Goal: Communication & Community: Answer question/provide support

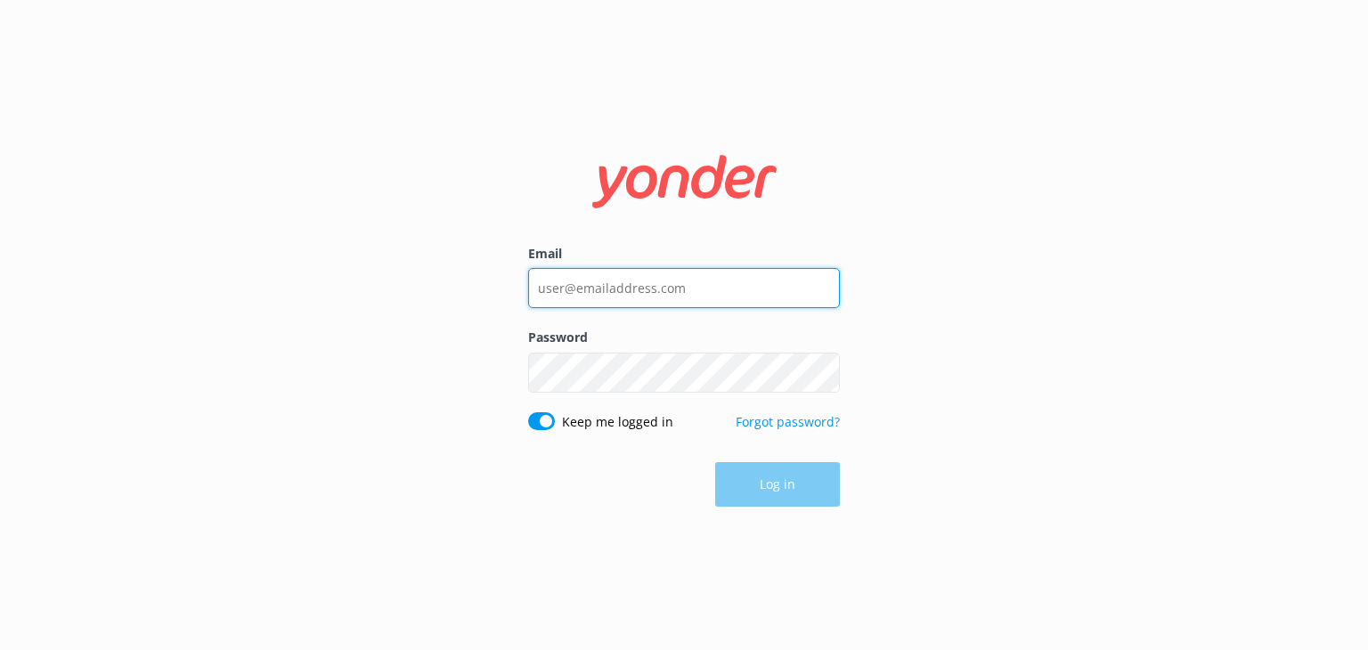
type input "[EMAIL_ADDRESS][DOMAIN_NAME]"
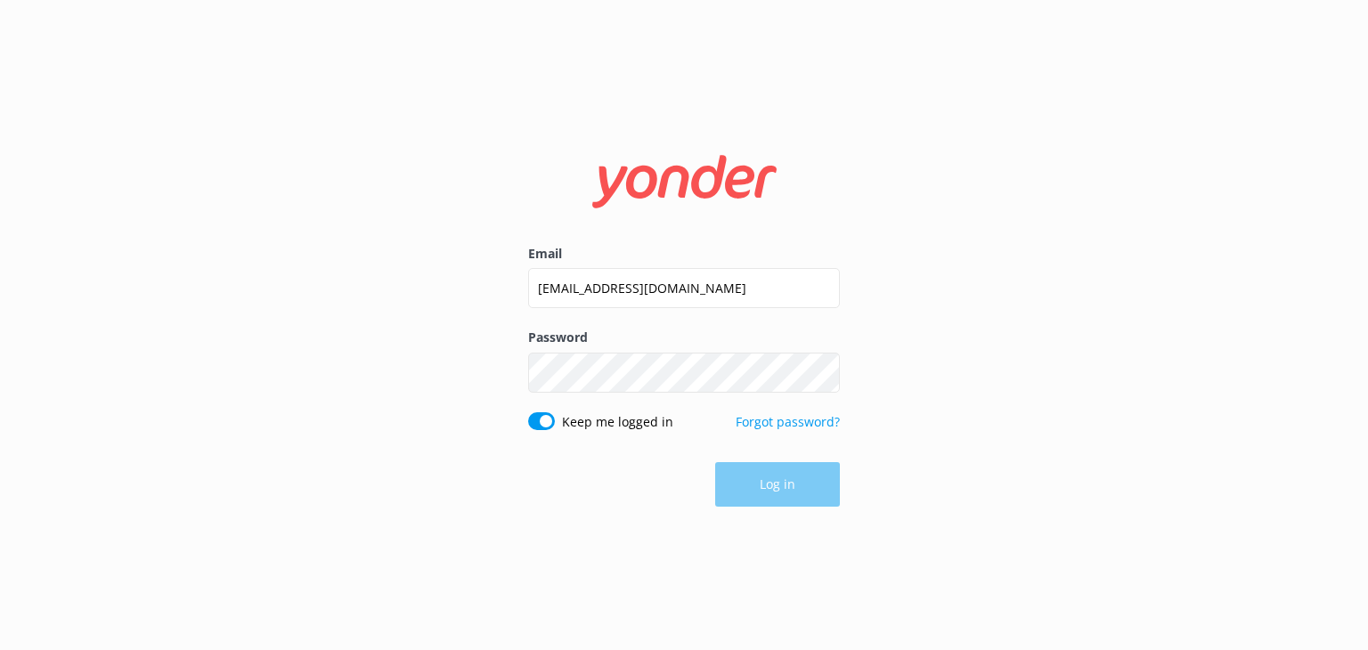
click at [778, 492] on div "Log in" at bounding box center [684, 484] width 312 height 45
click at [765, 485] on button "Log in" at bounding box center [777, 485] width 125 height 45
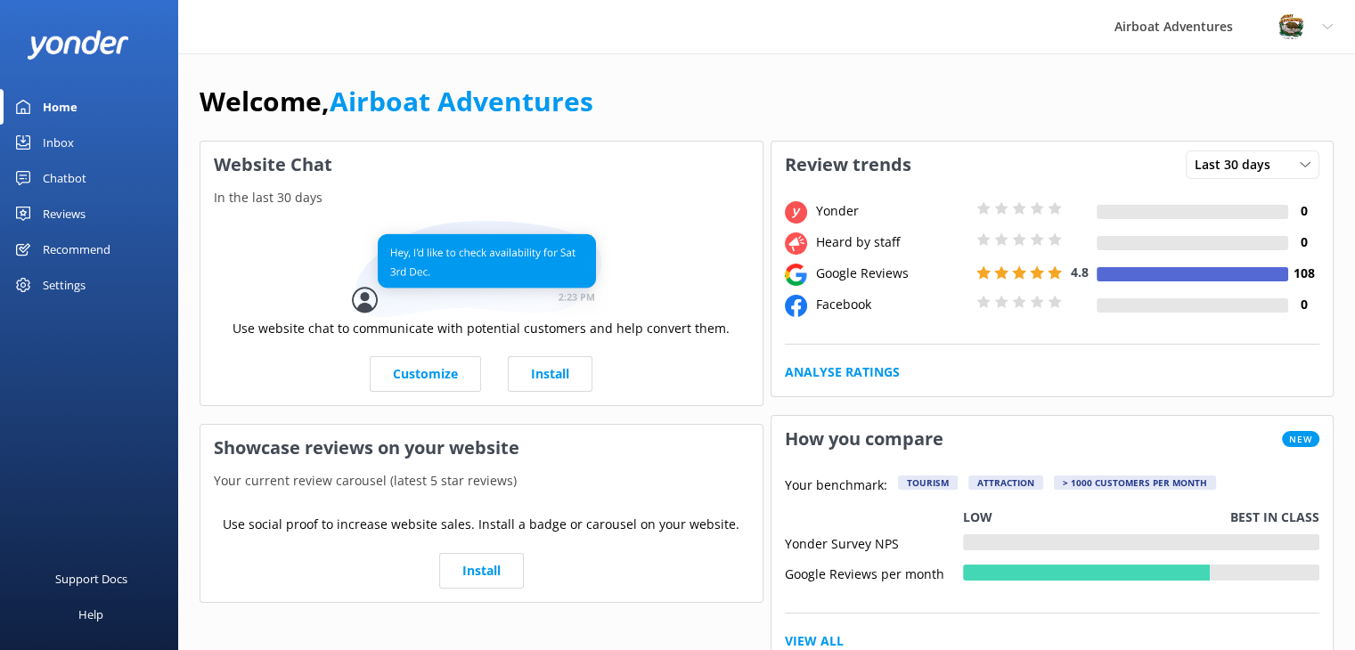
click at [71, 211] on div "Reviews" at bounding box center [64, 214] width 43 height 36
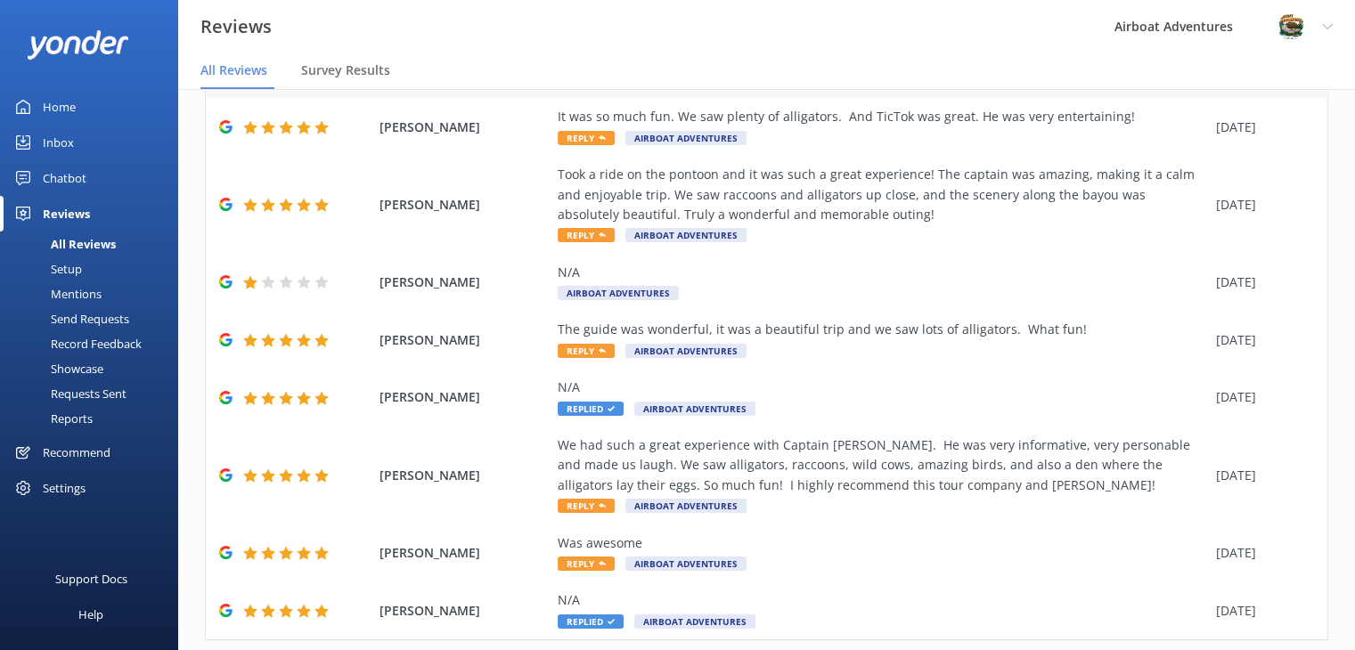
scroll to position [303, 0]
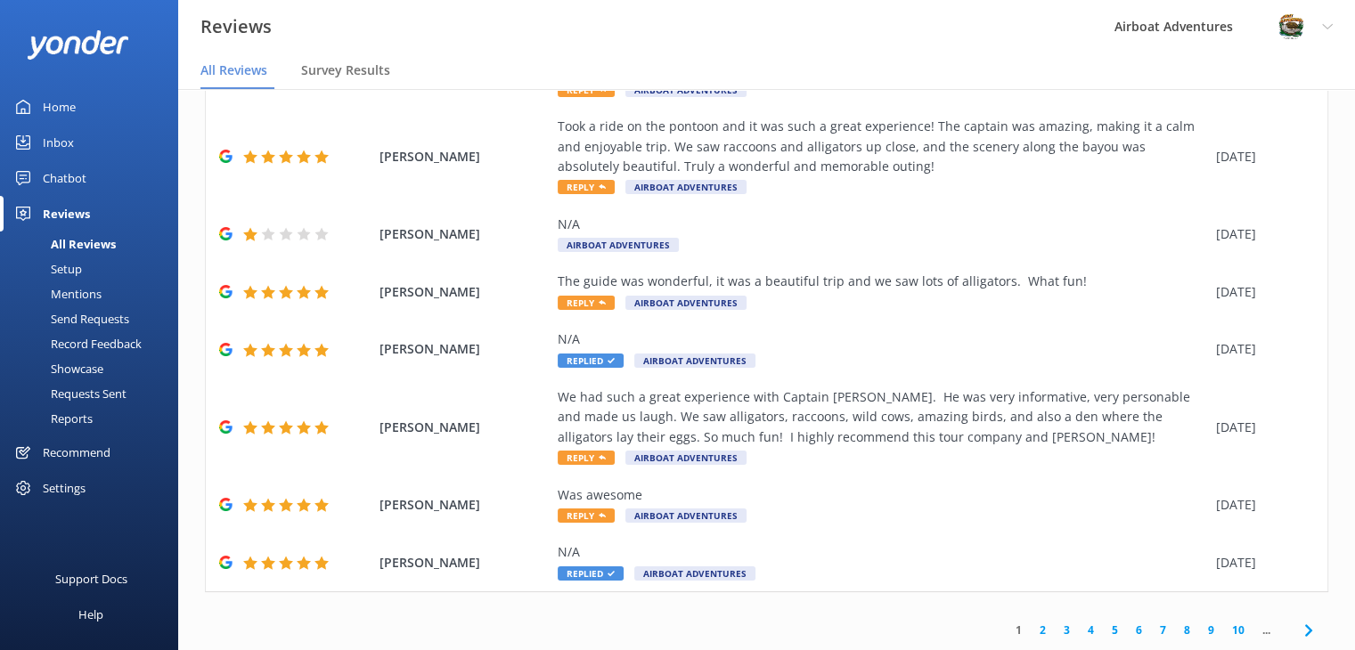
click at [1032, 630] on link "2" at bounding box center [1042, 630] width 24 height 17
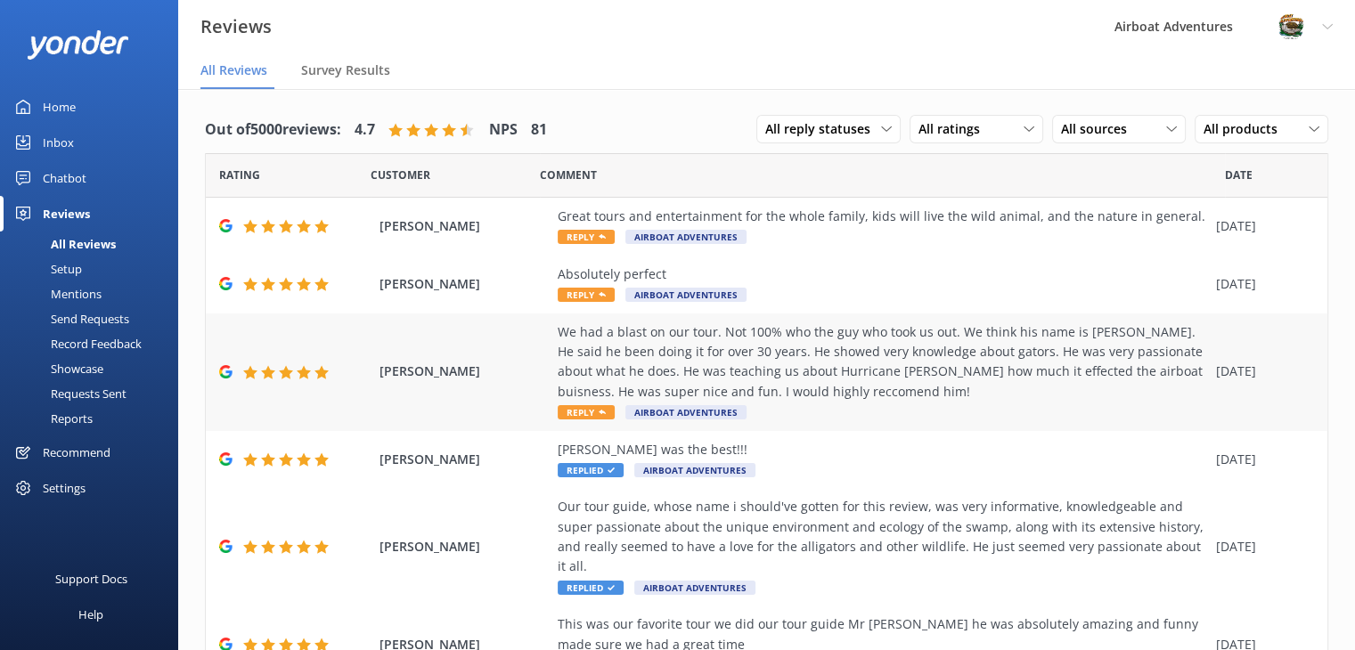
click at [826, 387] on div "We had a blast on our tour. Not 100% who the guy who took us out. We think his …" at bounding box center [882, 362] width 649 height 80
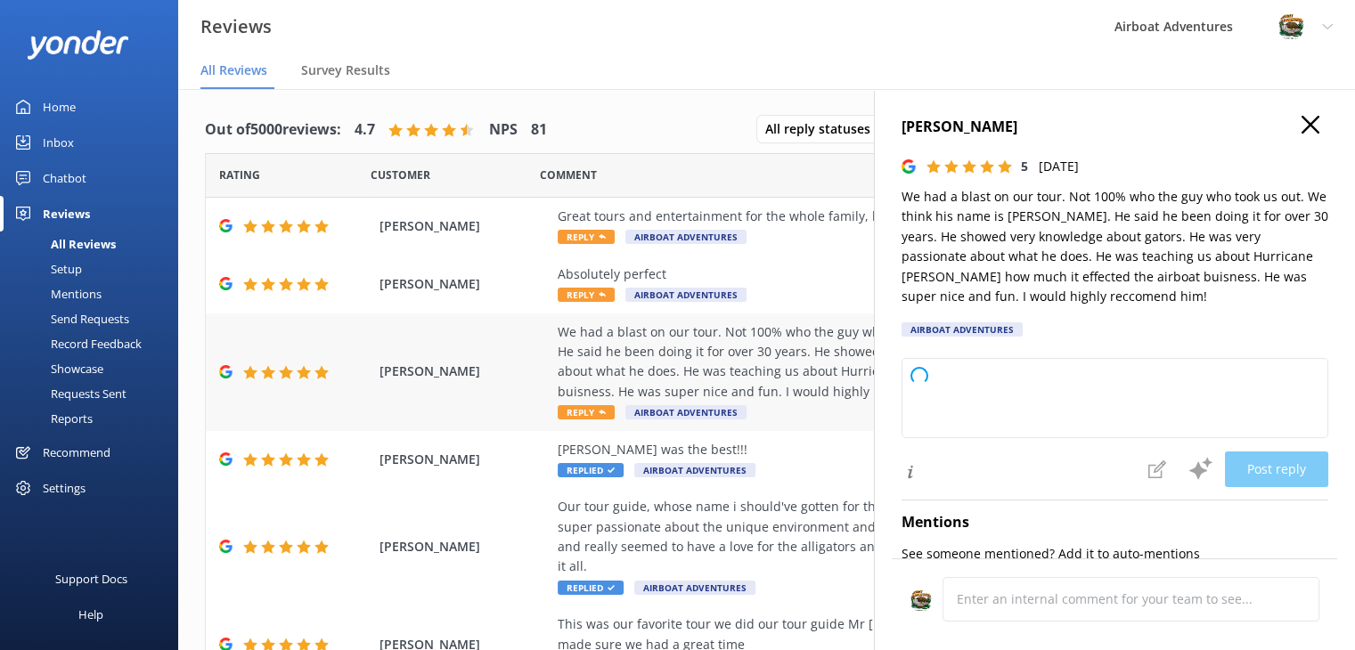
type textarea "Thank you so much for your wonderful review! We're thrilled to hear you had a g…"
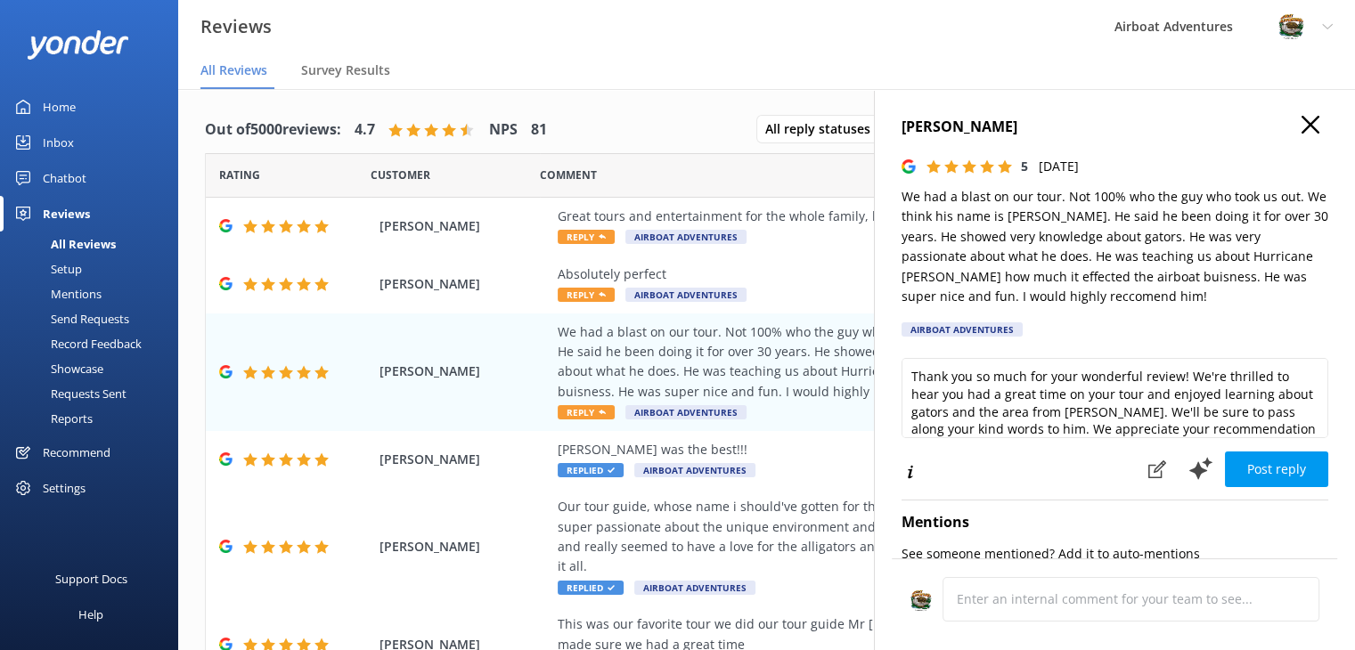
scroll to position [26, 0]
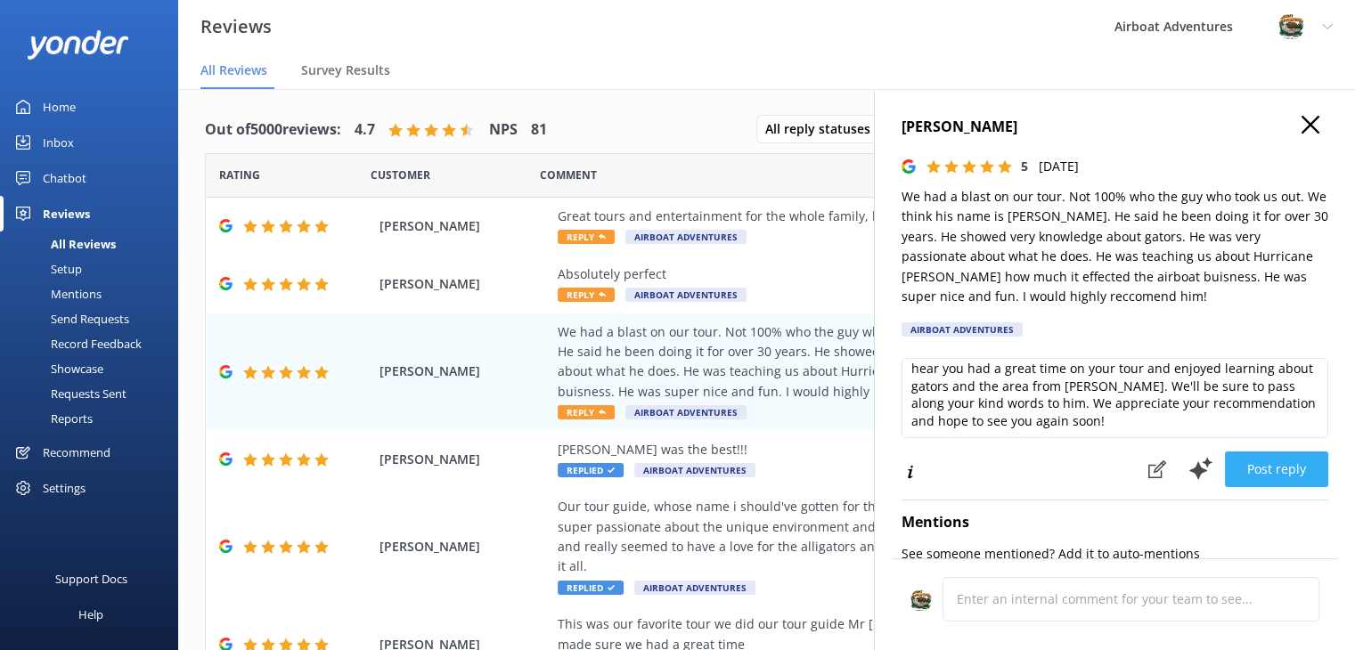
click at [1239, 465] on button "Post reply" at bounding box center [1276, 470] width 103 height 36
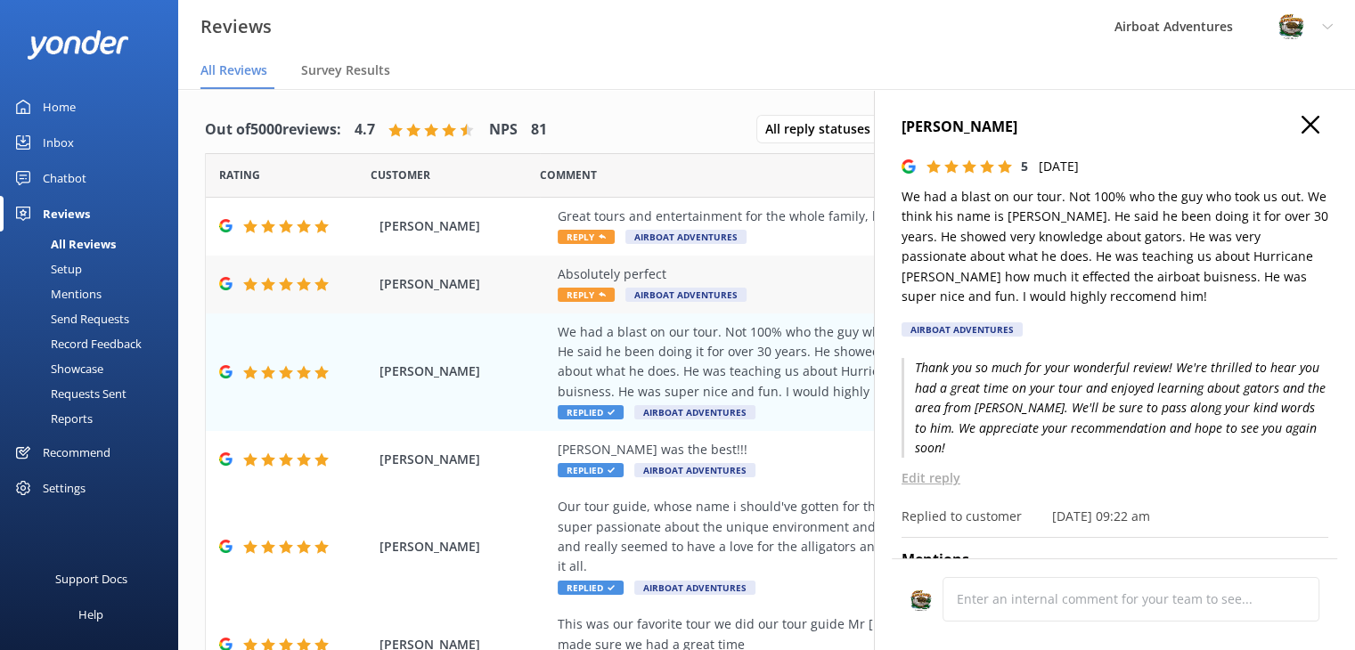
click at [688, 278] on div "Absolutely perfect" at bounding box center [882, 275] width 649 height 20
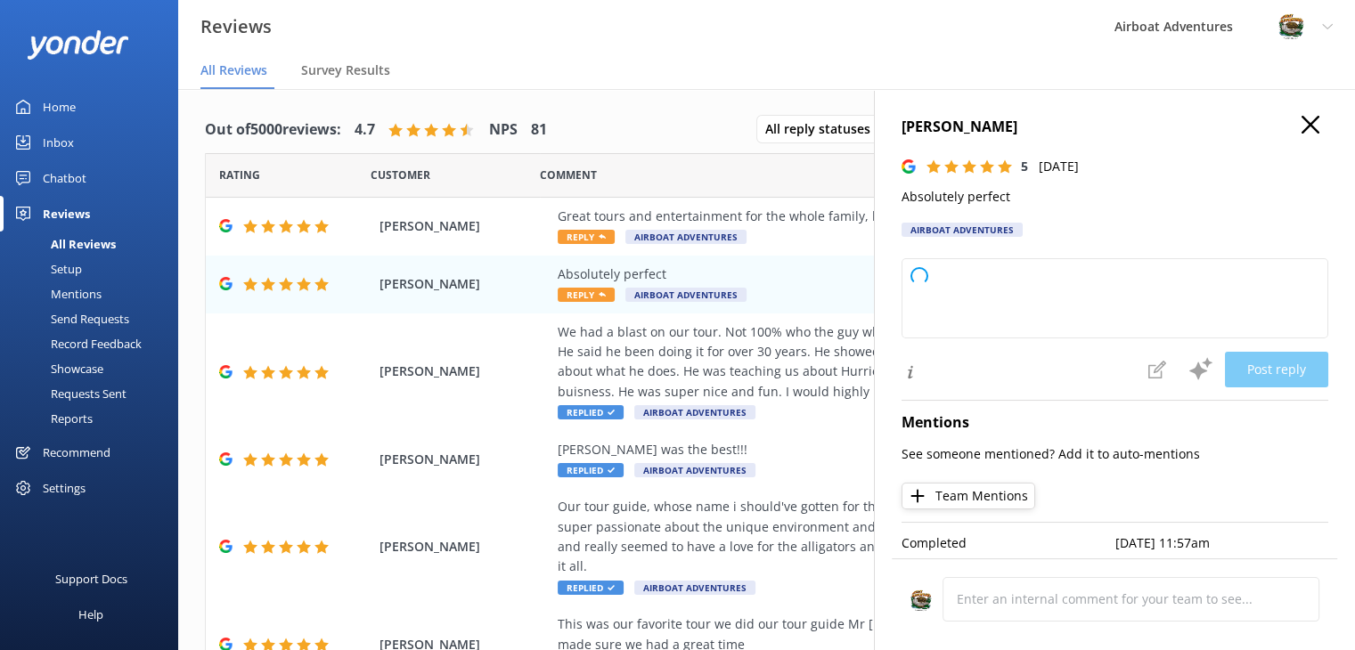
type textarea "Thank you so much for your wonderful feedback! We're thrilled to hear everythin…"
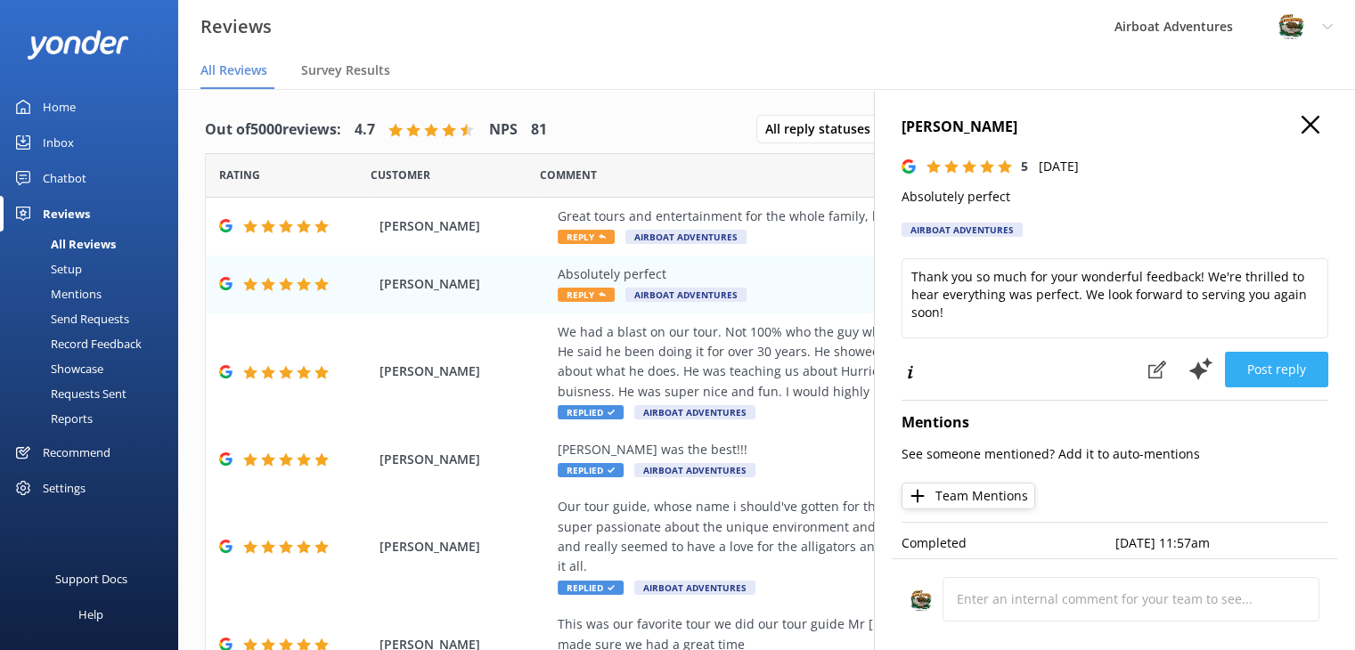
click at [1246, 375] on button "Post reply" at bounding box center [1276, 370] width 103 height 36
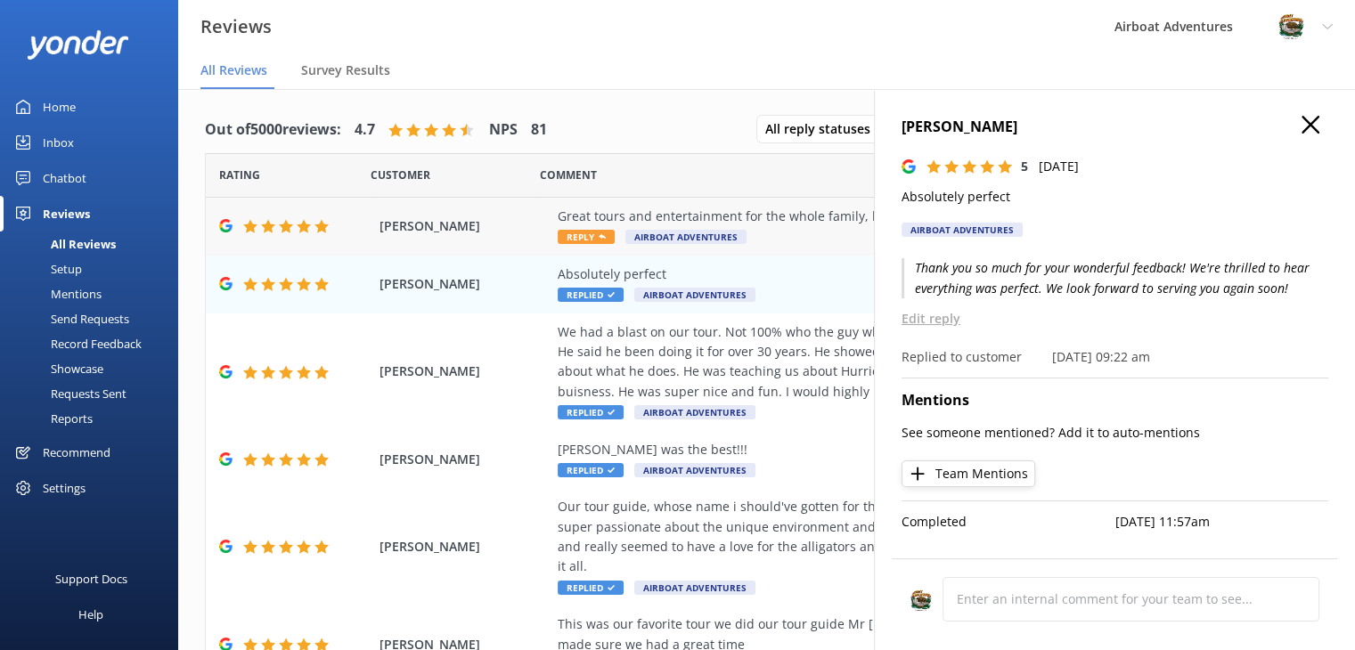
click at [790, 236] on div "Great tours and entertainment for the whole family, kids will live the wild ani…" at bounding box center [882, 227] width 649 height 40
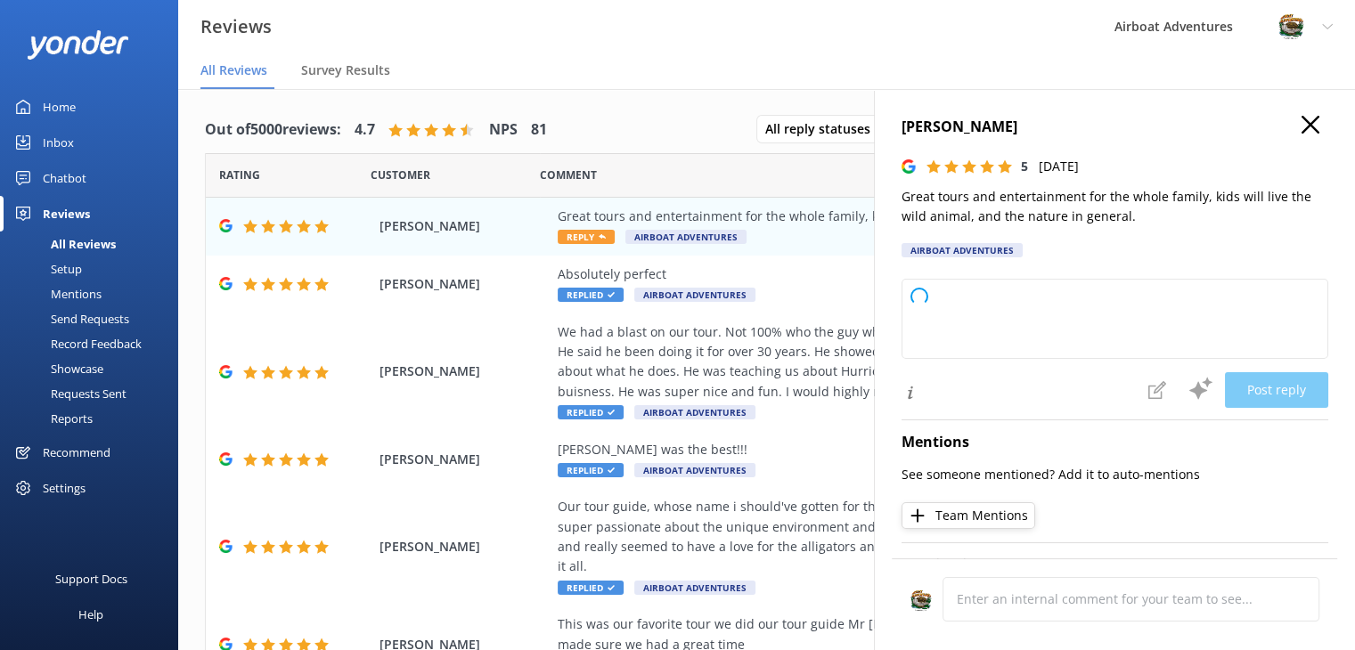
type textarea "Thank you so much for your wonderful review! We're thrilled to hear your family…"
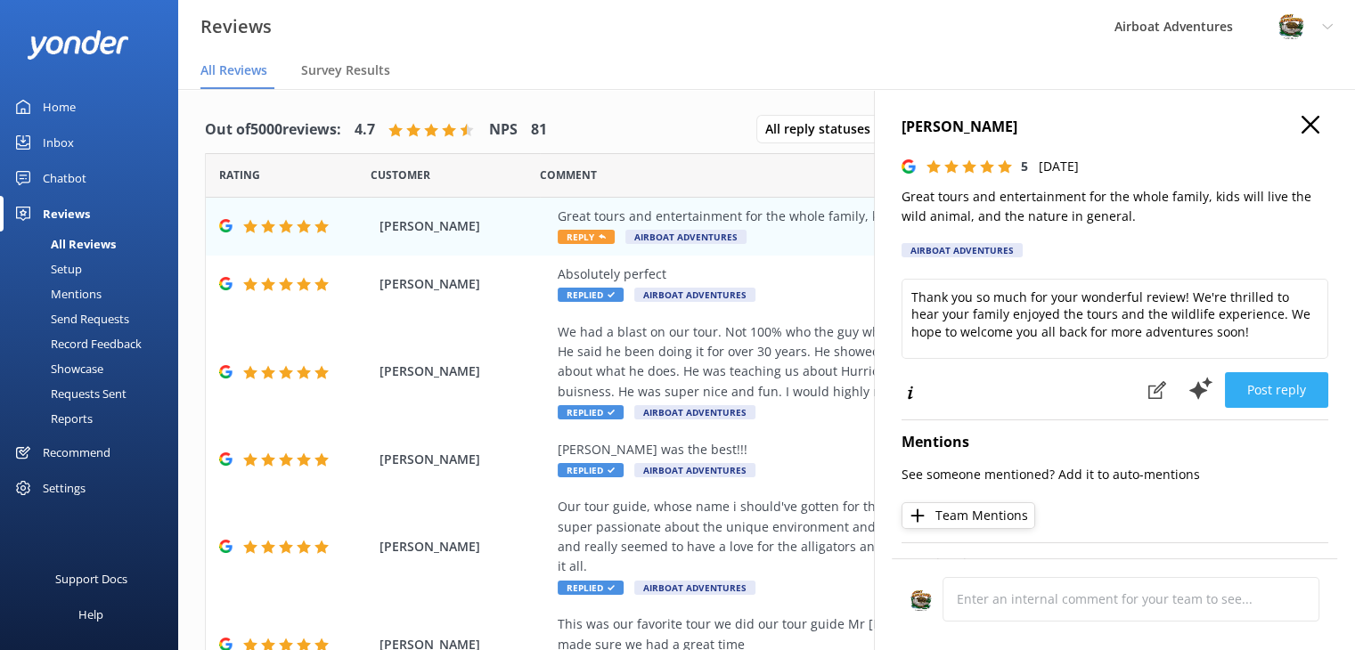
click at [1245, 393] on button "Post reply" at bounding box center [1276, 390] width 103 height 36
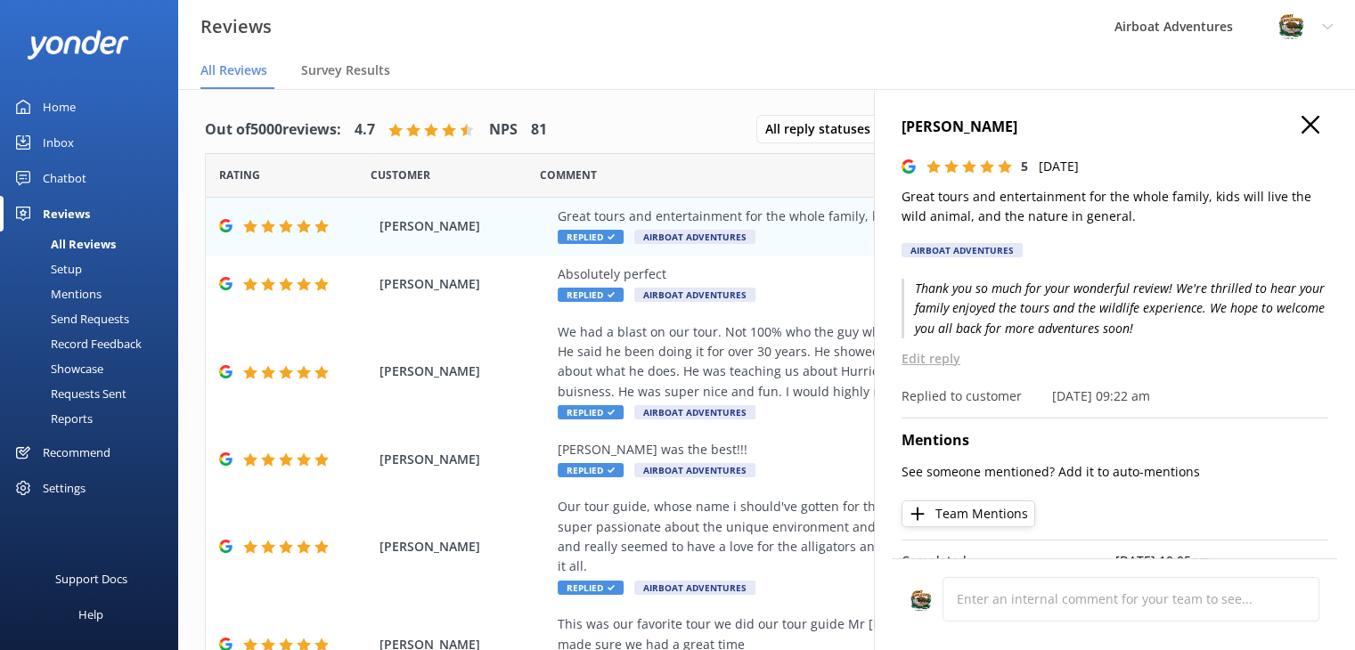
click at [1301, 129] on icon "button" at bounding box center [1310, 125] width 18 height 18
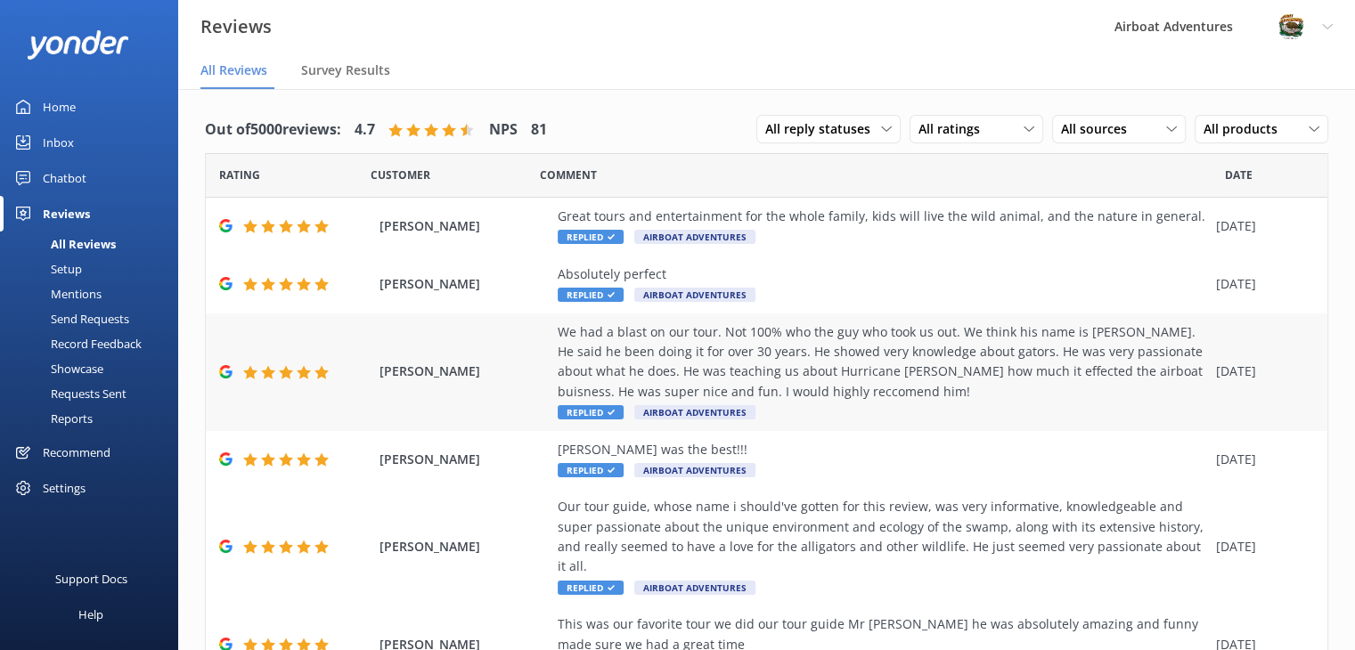
scroll to position [383, 0]
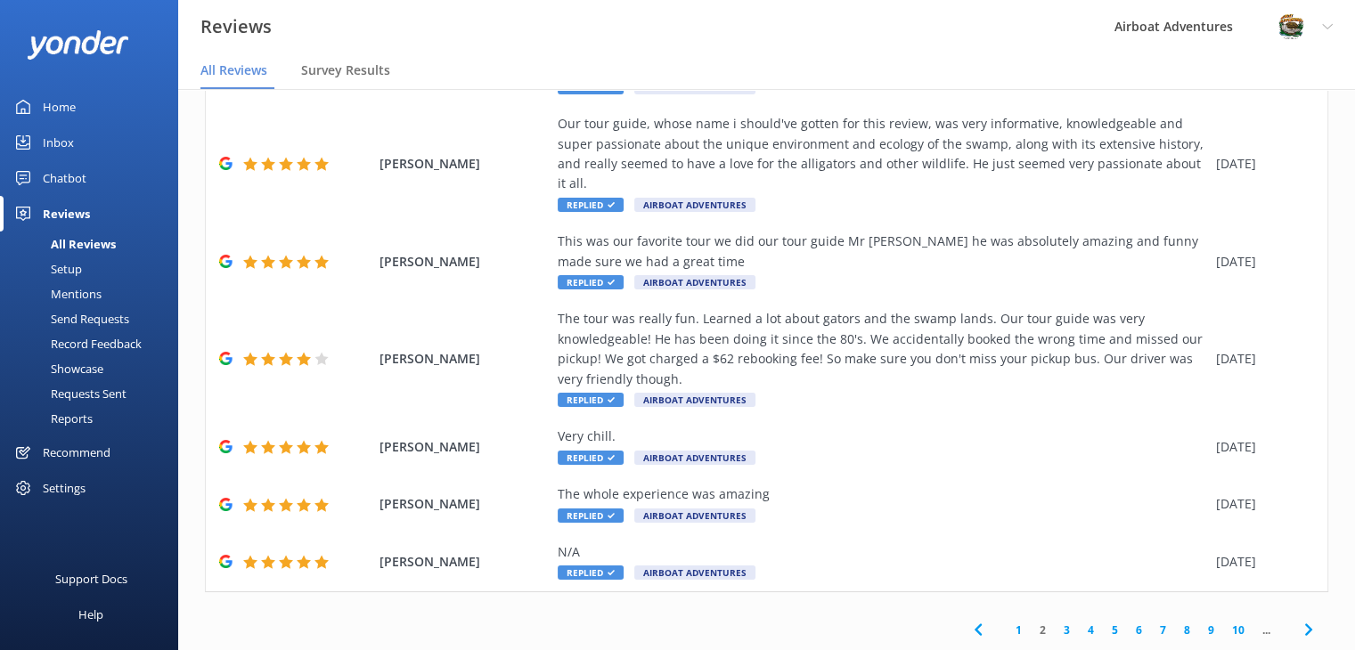
click at [1007, 628] on link "1" at bounding box center [1018, 630] width 24 height 17
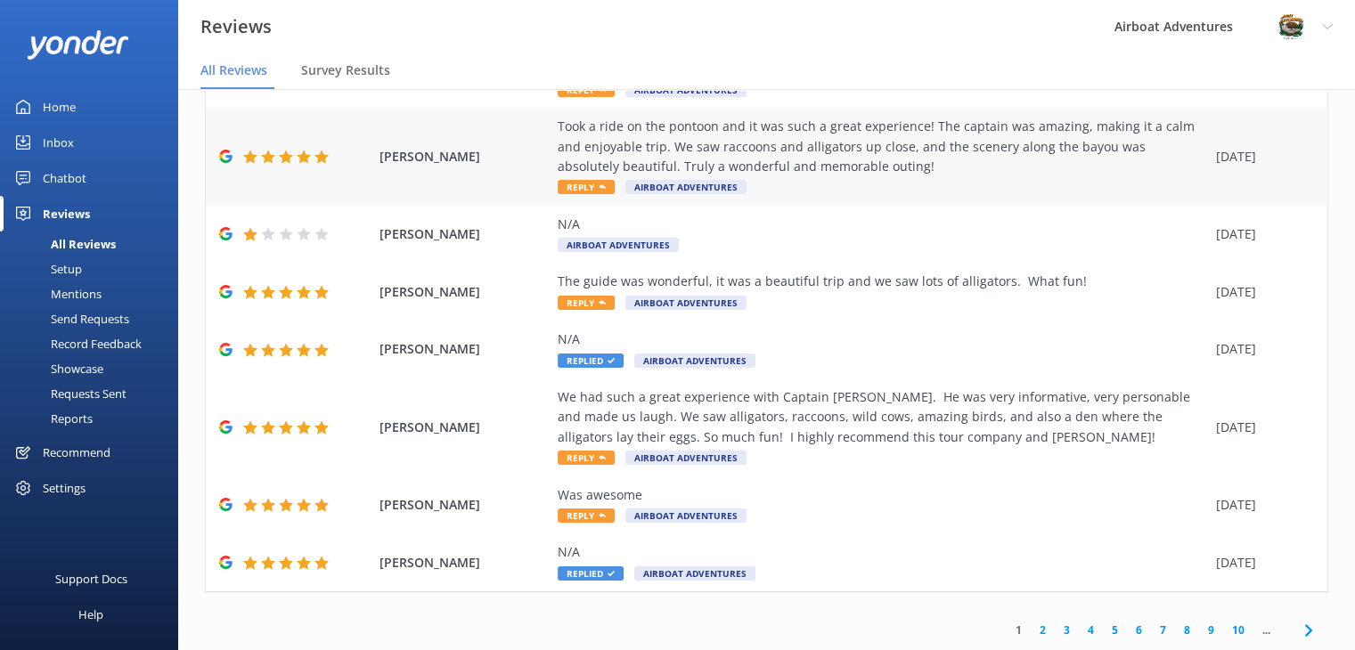
scroll to position [303, 0]
click at [789, 482] on div "[PERSON_NAME] Was awesome Reply Airboat Adventures [DATE]" at bounding box center [766, 505] width 1121 height 58
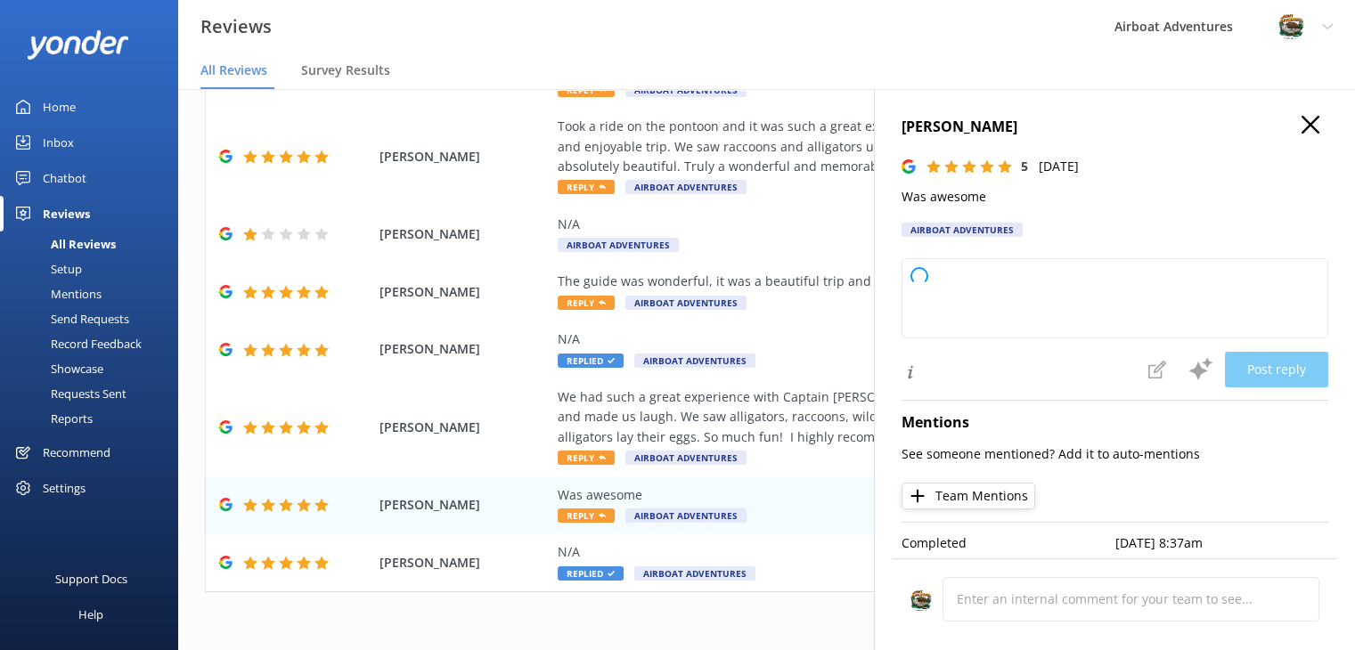
type textarea "Thank you so much for your awesome review! We're glad you had a great experienc…"
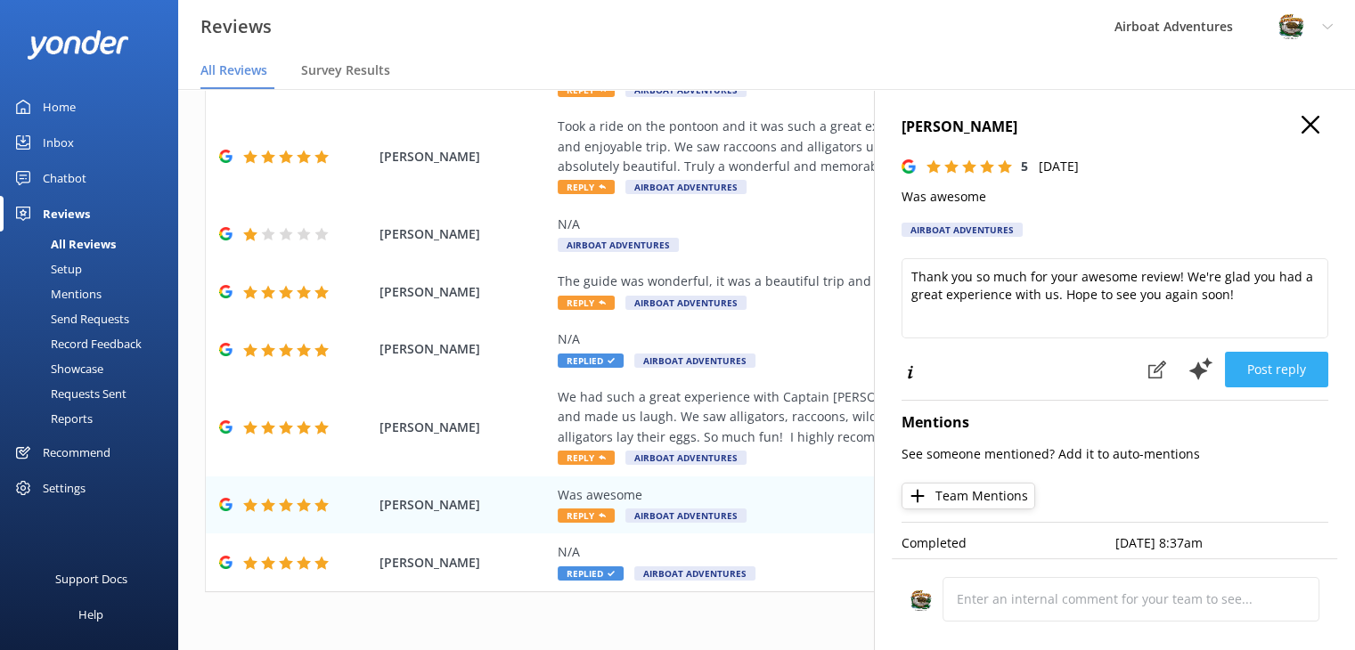
click at [1263, 377] on button "Post reply" at bounding box center [1276, 370] width 103 height 36
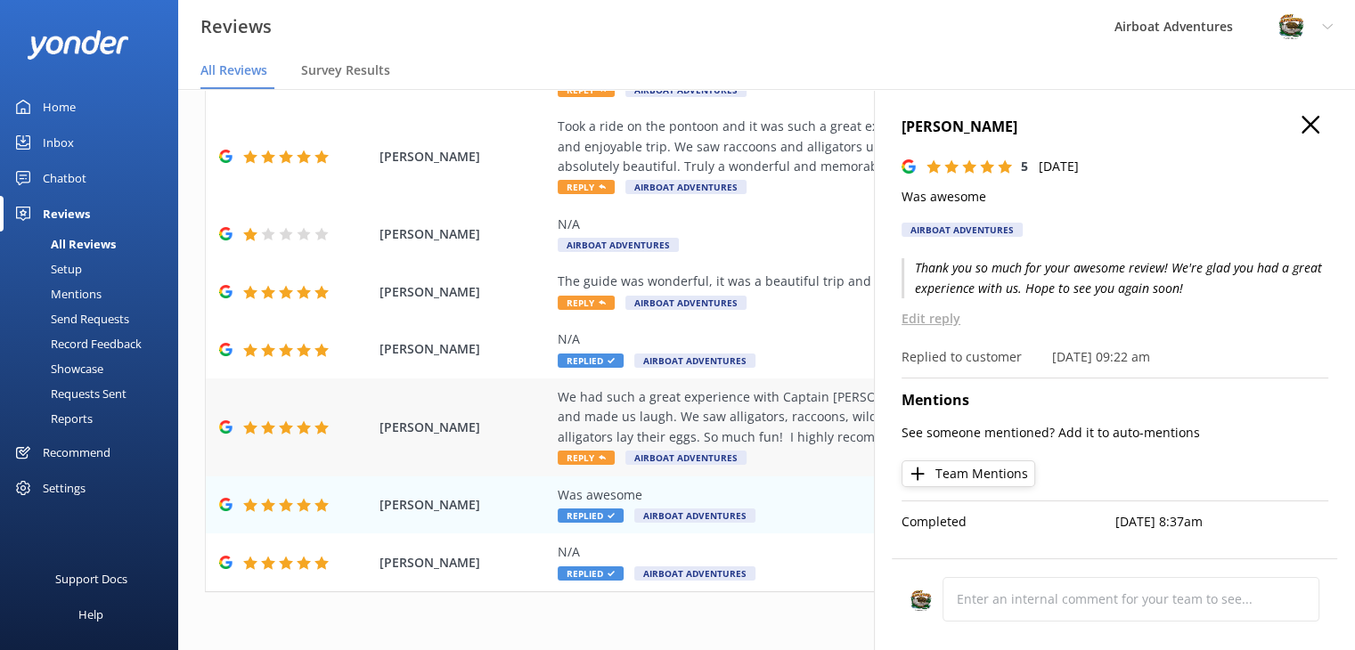
click at [752, 448] on div "We had such a great experience with Captain [PERSON_NAME]. He was very informat…" at bounding box center [882, 427] width 649 height 80
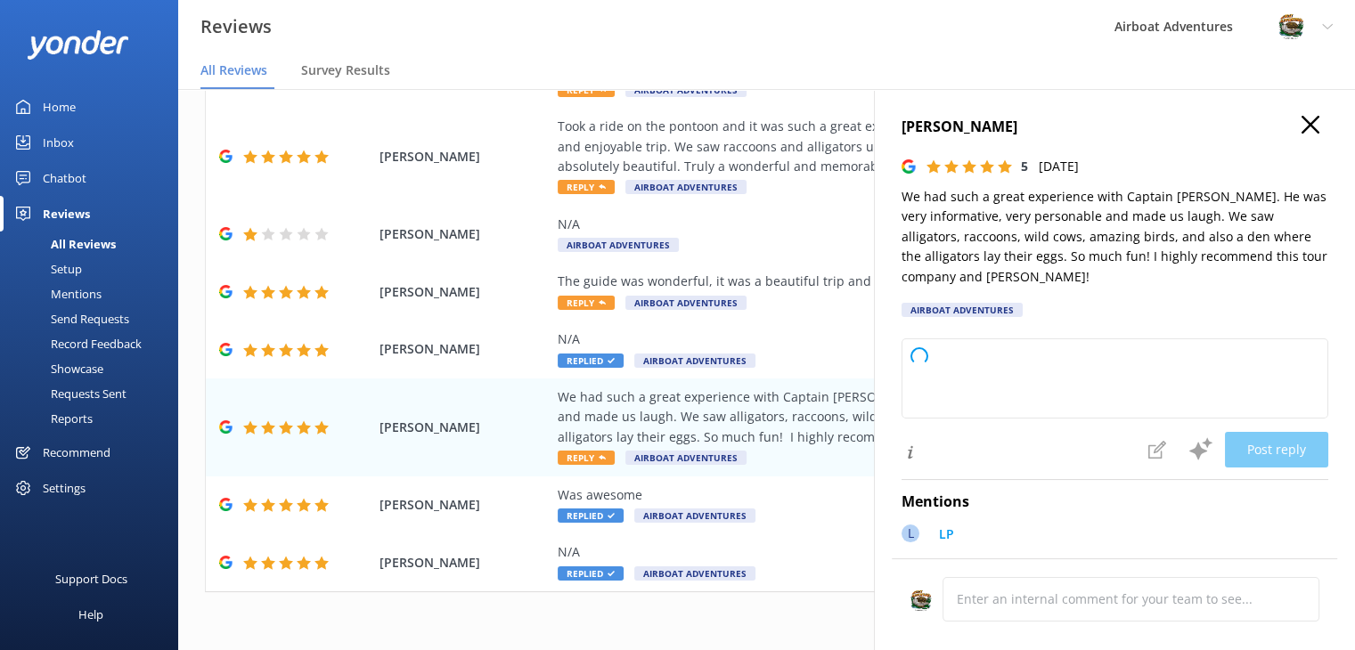
type textarea "Thank you so much for your wonderful review! We're thrilled to hear you had suc…"
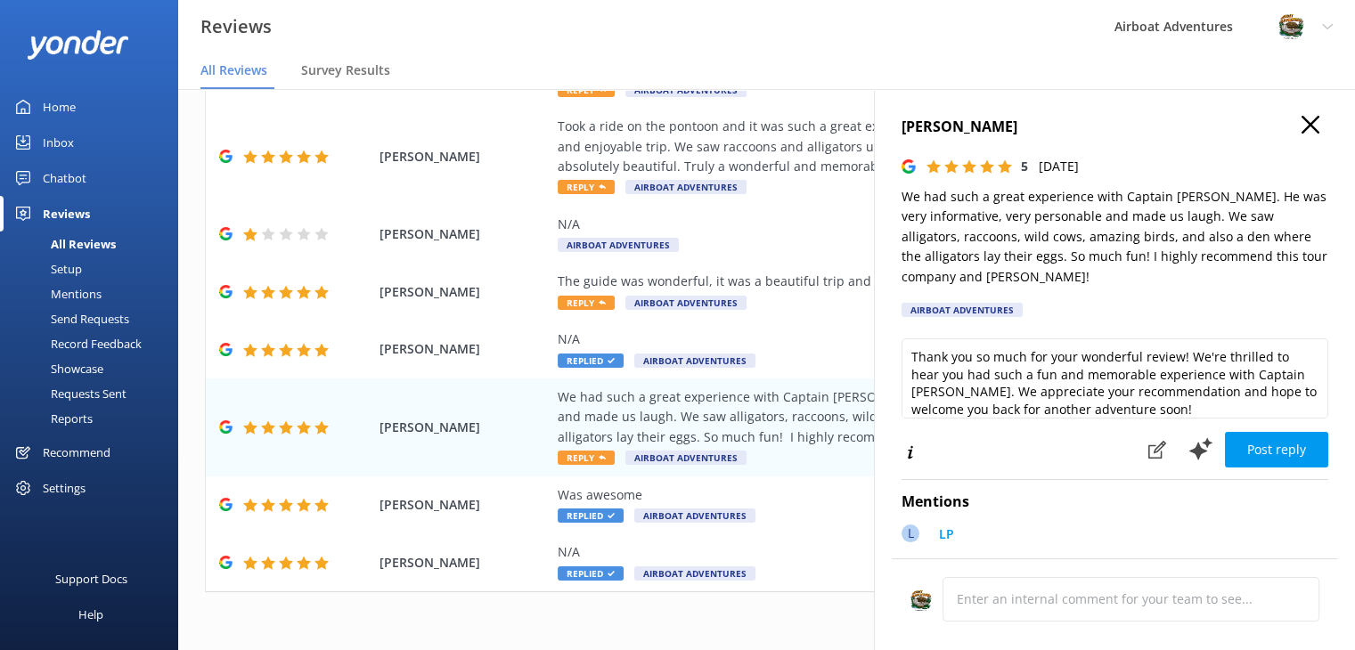
scroll to position [8, 0]
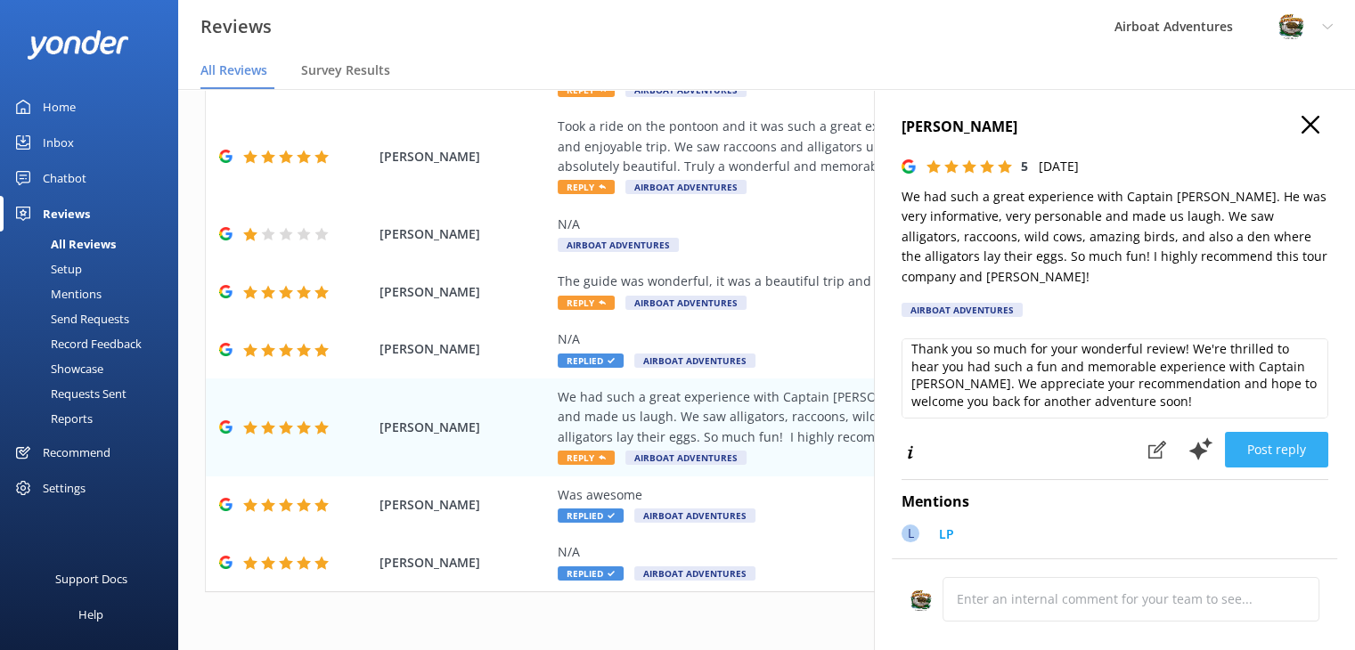
click at [1241, 442] on button "Post reply" at bounding box center [1276, 450] width 103 height 36
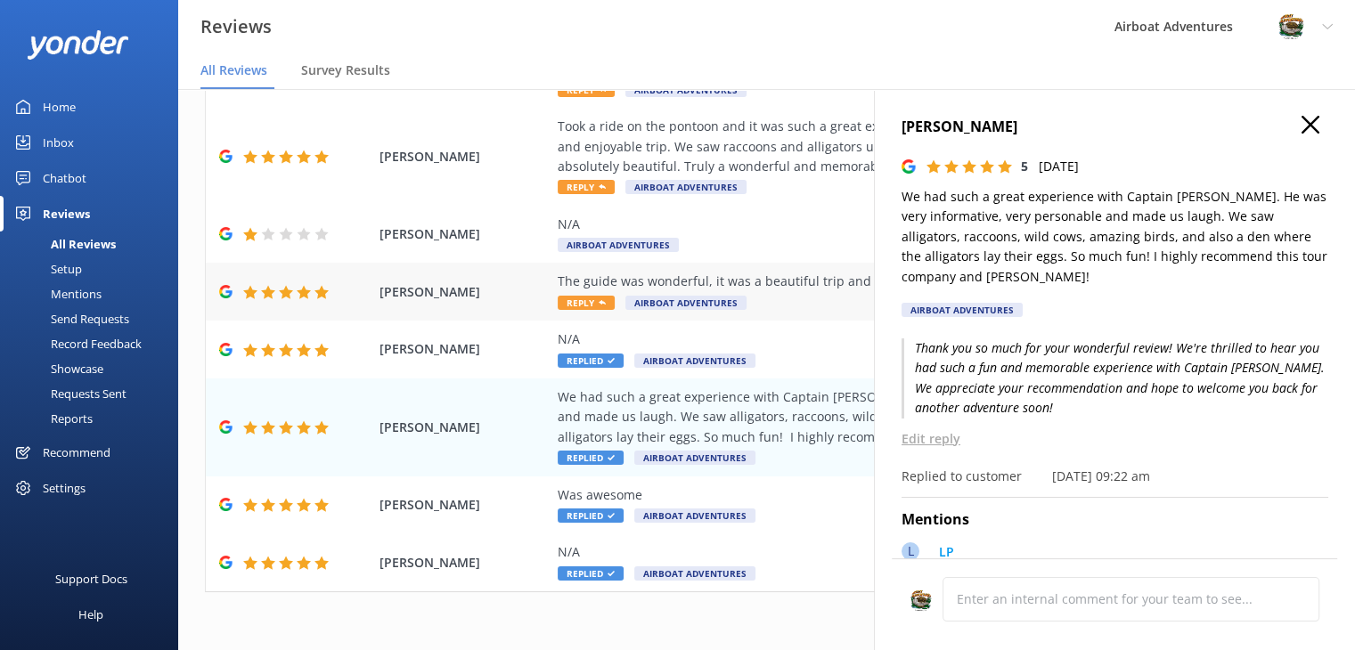
click at [770, 310] on div "The guide was wonderful, it was a beautiful trip and we saw lots of alligators.…" at bounding box center [882, 292] width 649 height 40
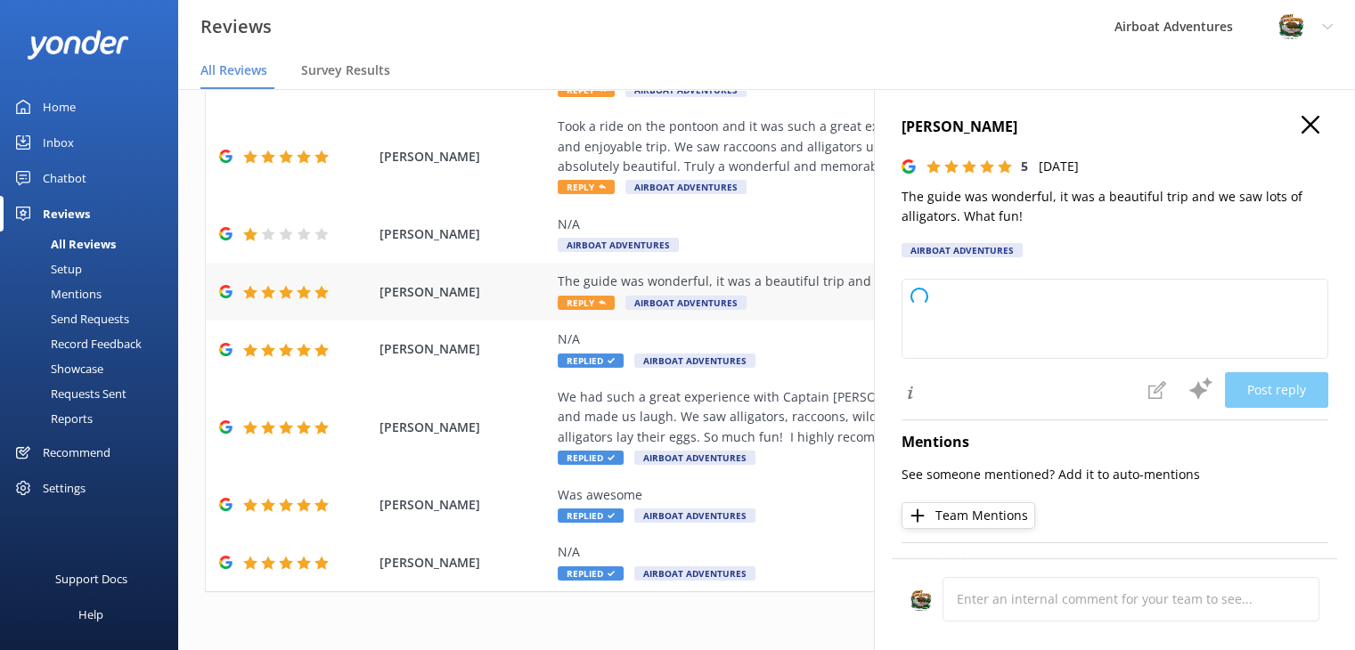
type textarea "Thank you so much for your wonderful feedback! We're thrilled to hear you enjoy…"
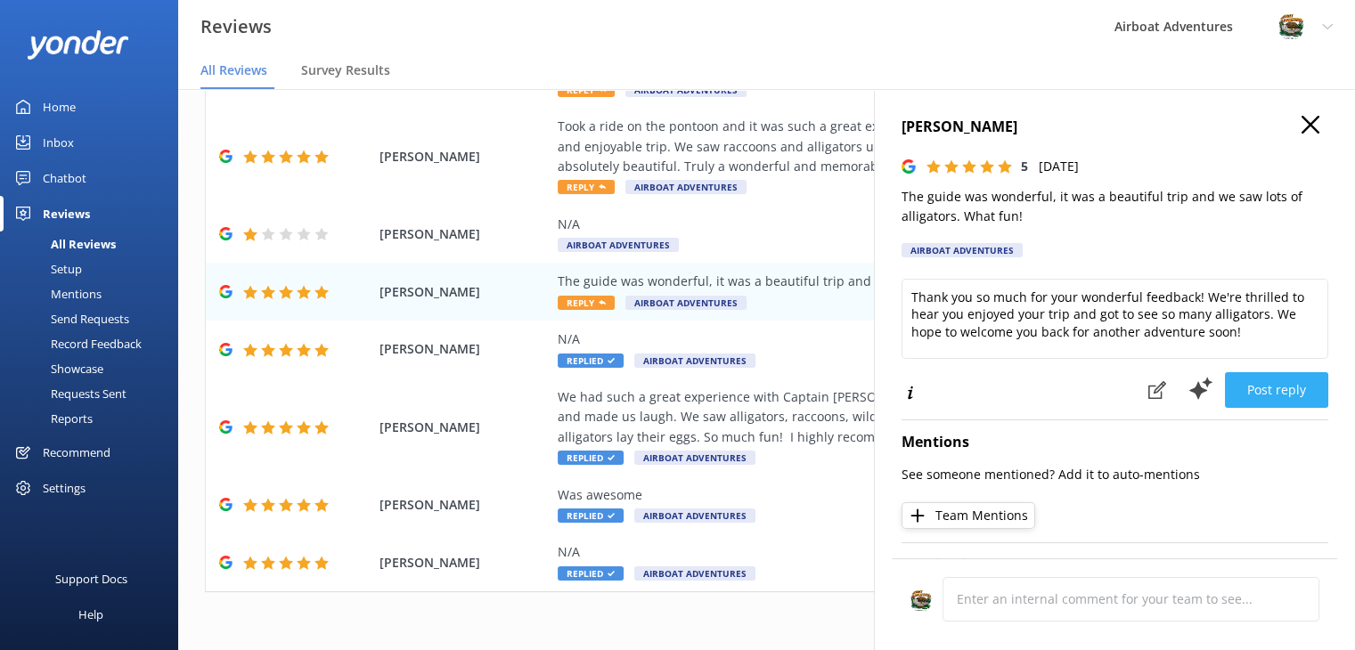
click at [1262, 394] on button "Post reply" at bounding box center [1276, 390] width 103 height 36
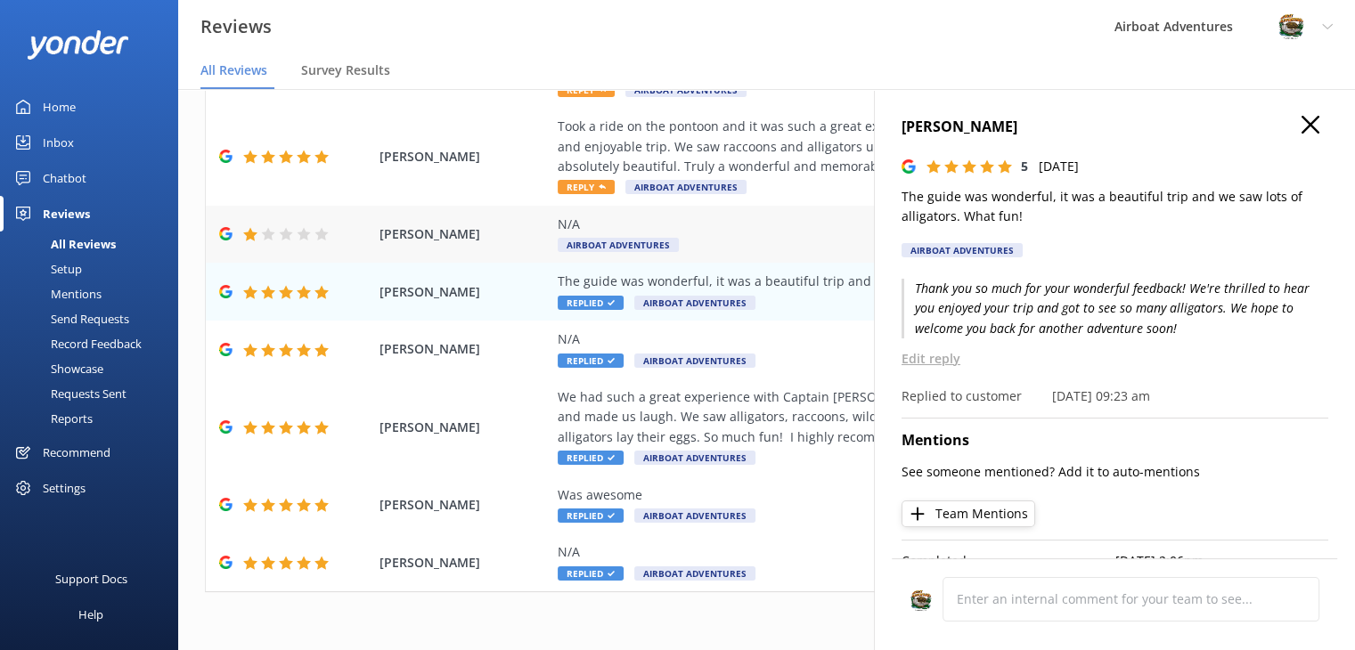
click at [778, 225] on div "N/A" at bounding box center [882, 225] width 649 height 20
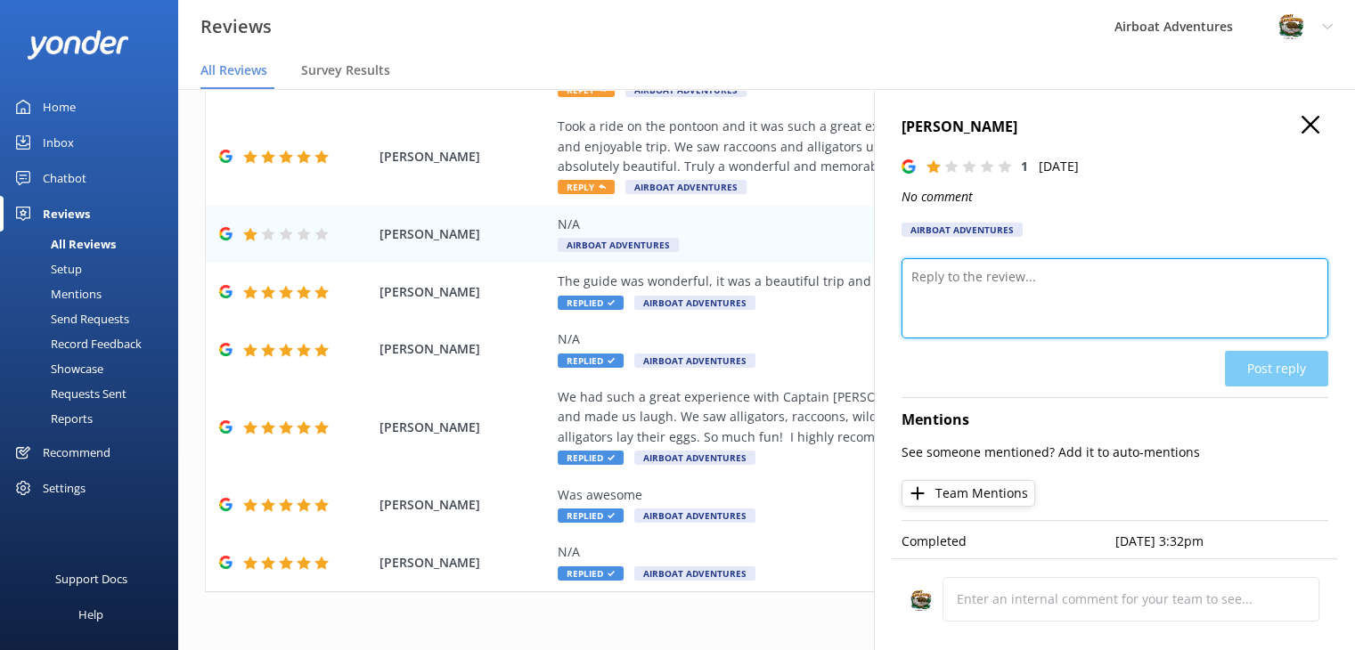
click at [1053, 316] on textarea at bounding box center [1114, 298] width 427 height 80
paste textarea "We are very sorry to hear that you had a poor customer experience. Please email…"
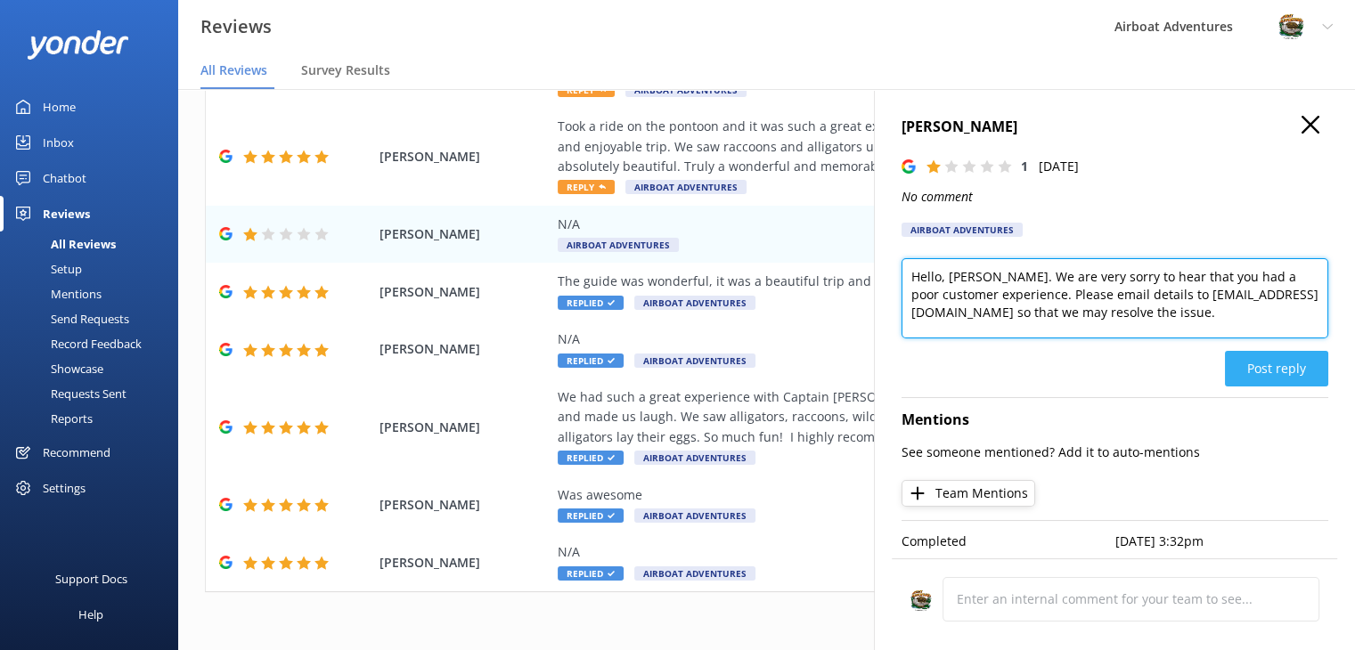
type textarea "Hello, [PERSON_NAME]. We are very sorry to hear that you had a poor customer ex…"
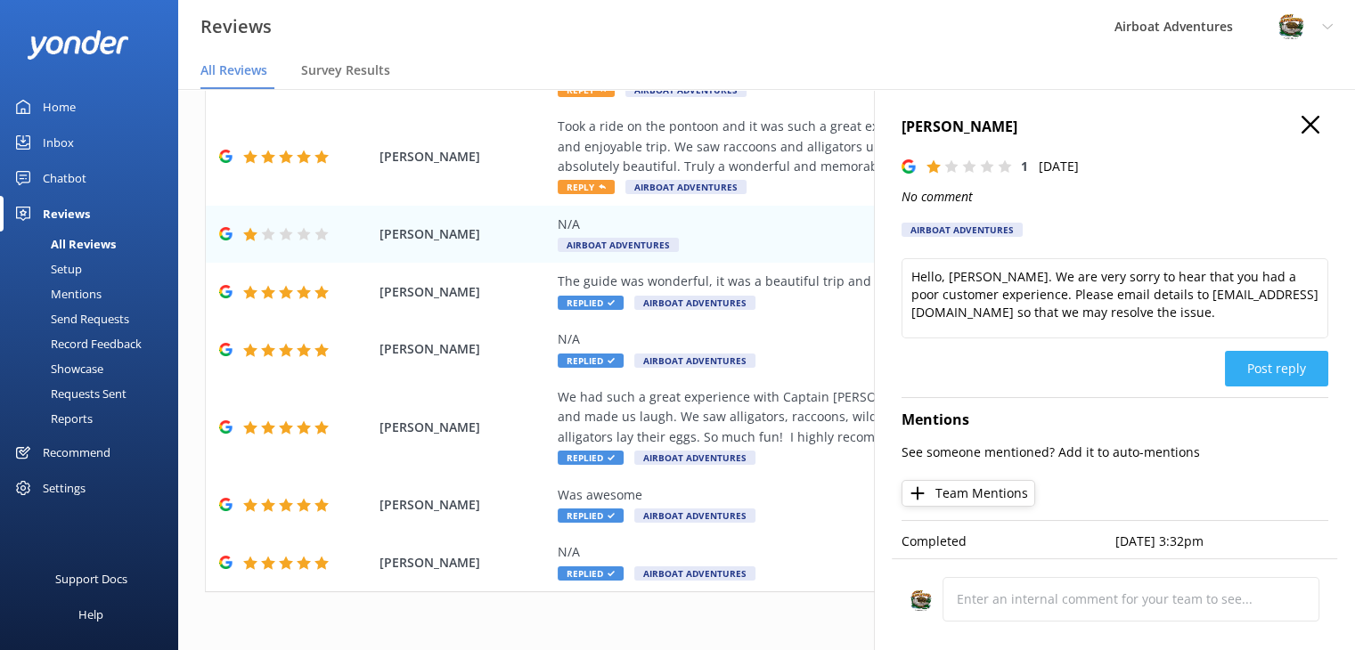
click at [1259, 368] on button "Post reply" at bounding box center [1276, 369] width 103 height 36
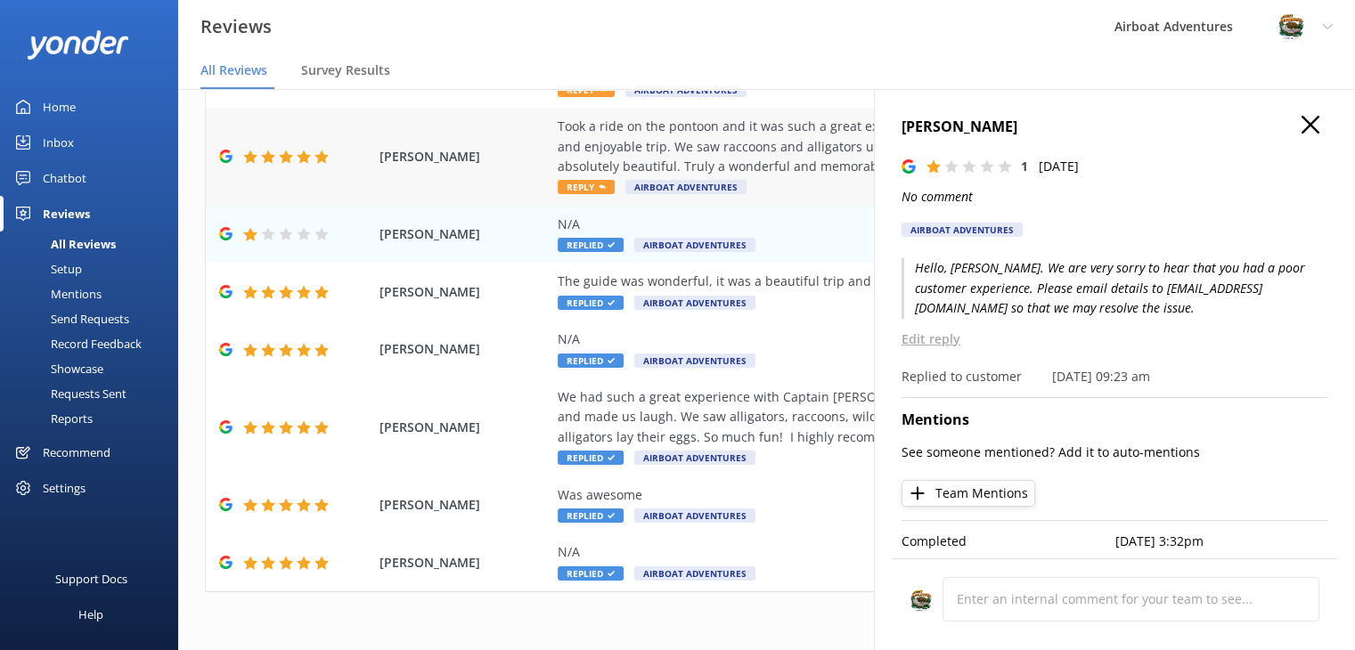
click at [767, 142] on div "Took a ride on the pontoon and it was such a great experience! The captain was …" at bounding box center [882, 147] width 649 height 60
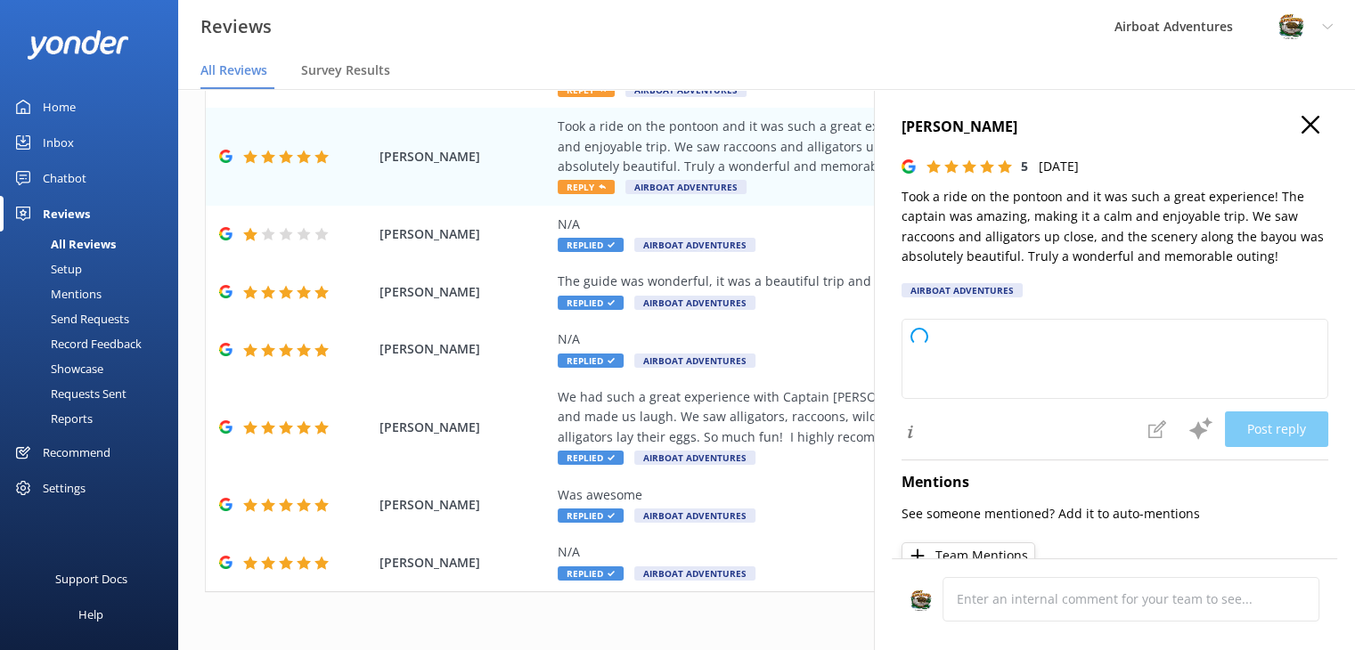
type textarea "Thank you so much for your wonderful review! We're thrilled to hear you enjoyed…"
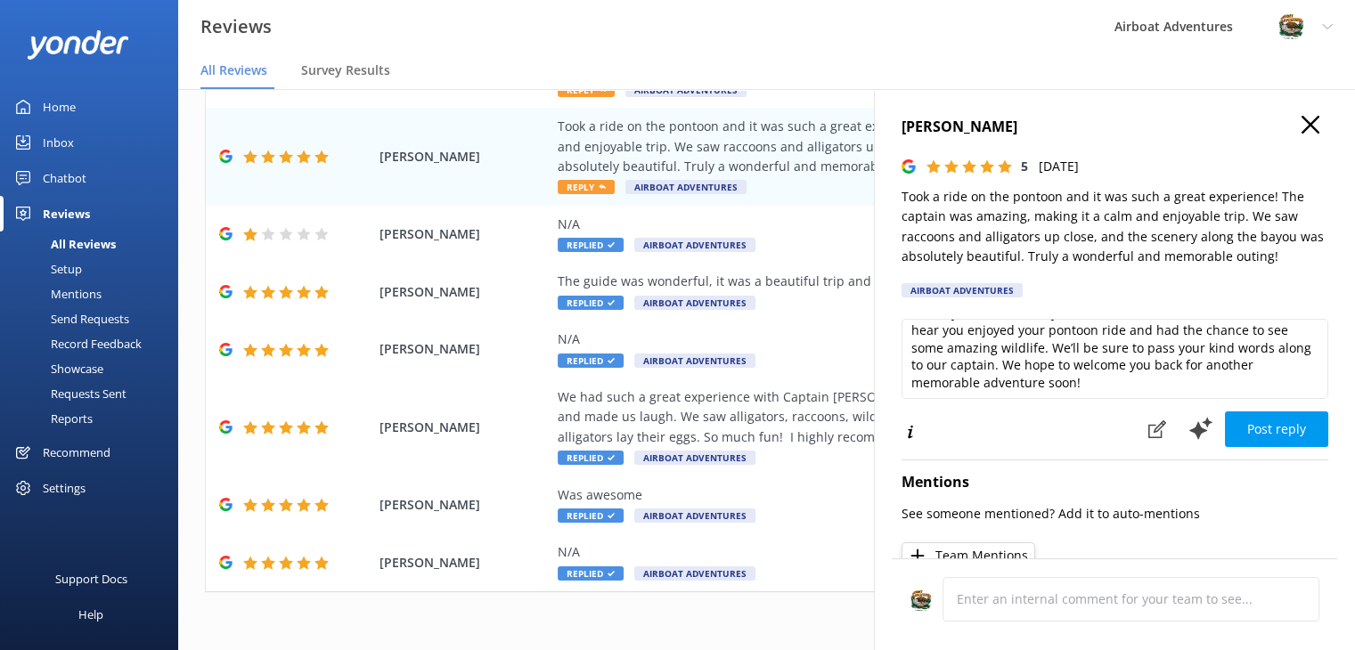
scroll to position [26, 0]
click at [1263, 421] on button "Post reply" at bounding box center [1276, 429] width 103 height 36
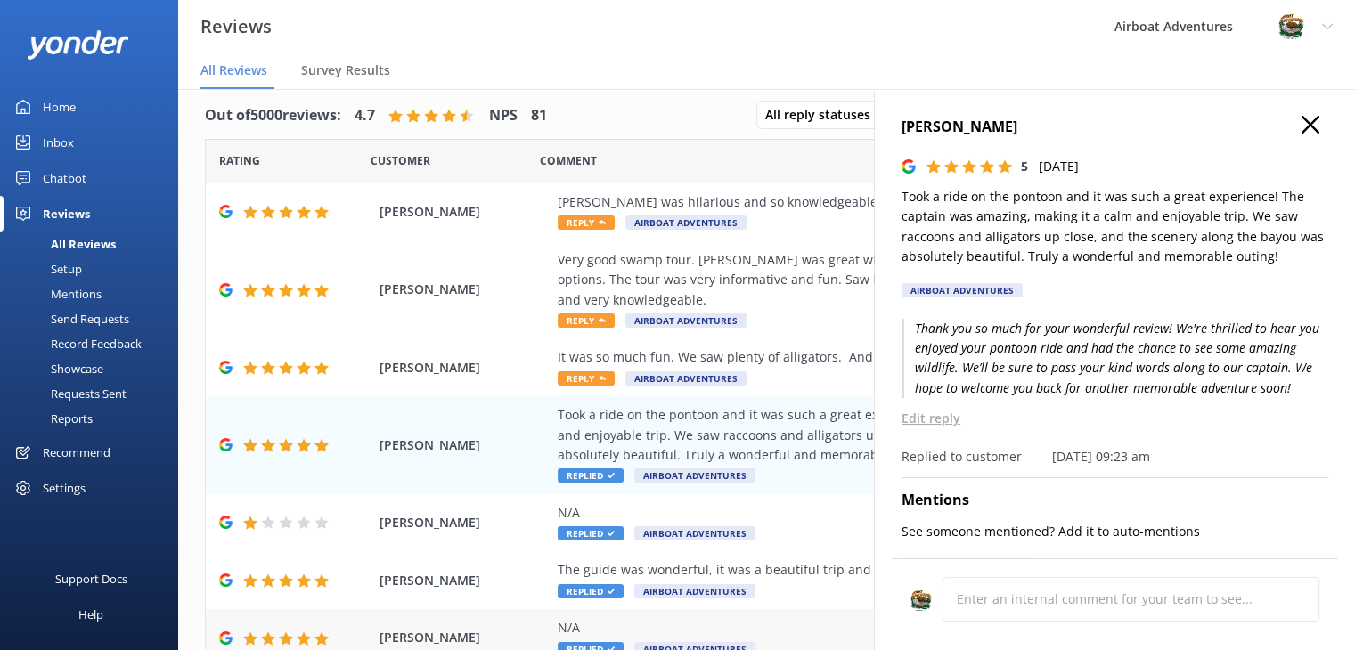
scroll to position [15, 0]
click at [694, 359] on div "It was so much fun. We saw plenty of alligators. And TicTok was great. He was v…" at bounding box center [882, 356] width 649 height 20
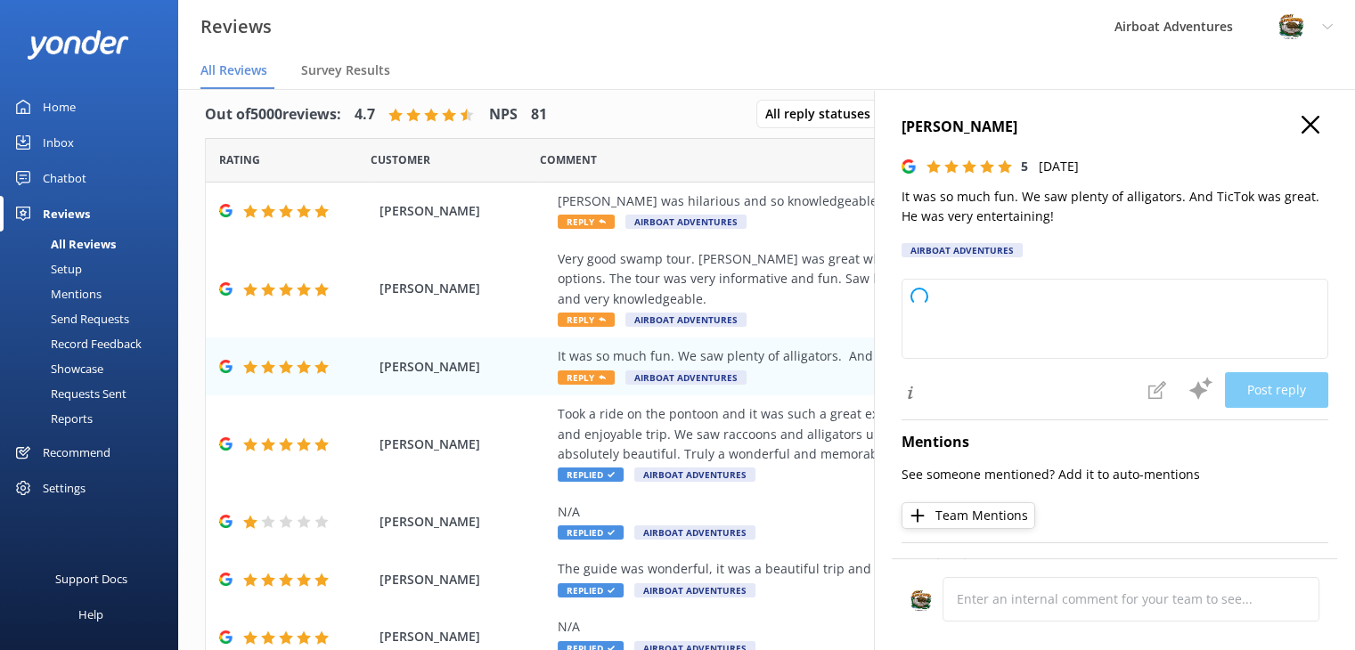
type textarea "Thank you so much for your wonderful review! We're thrilled you had a great tim…"
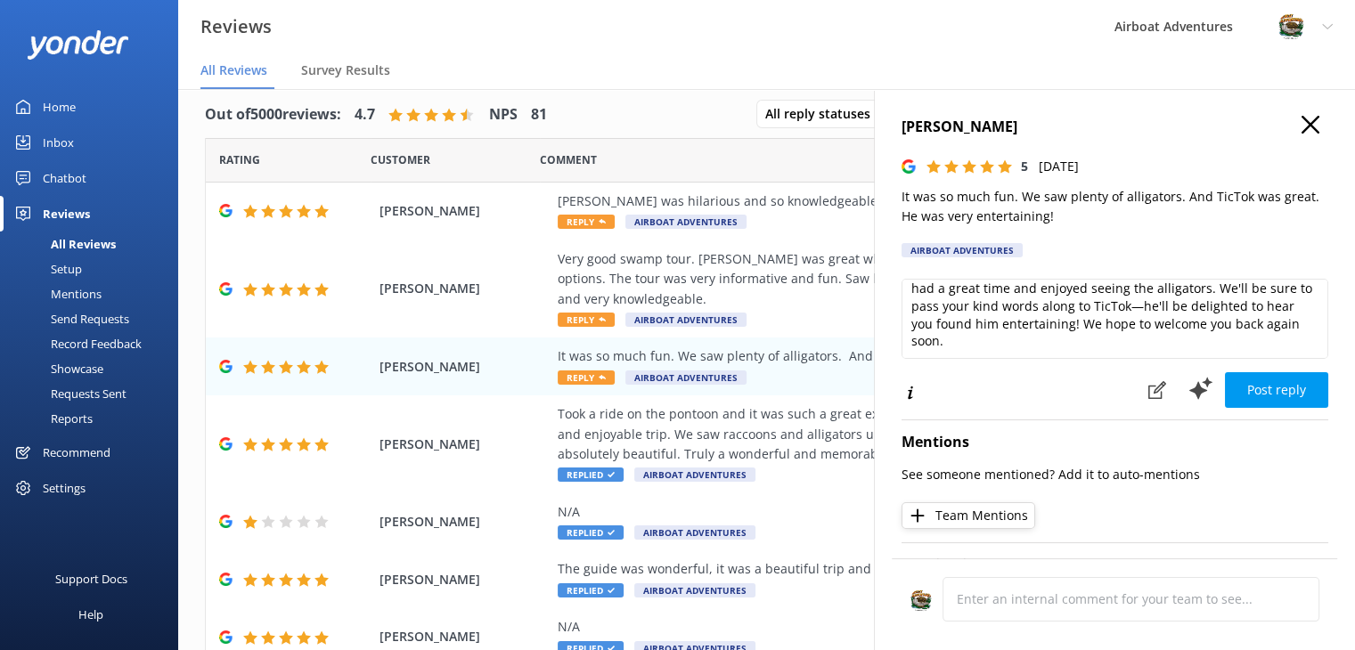
scroll to position [0, 0]
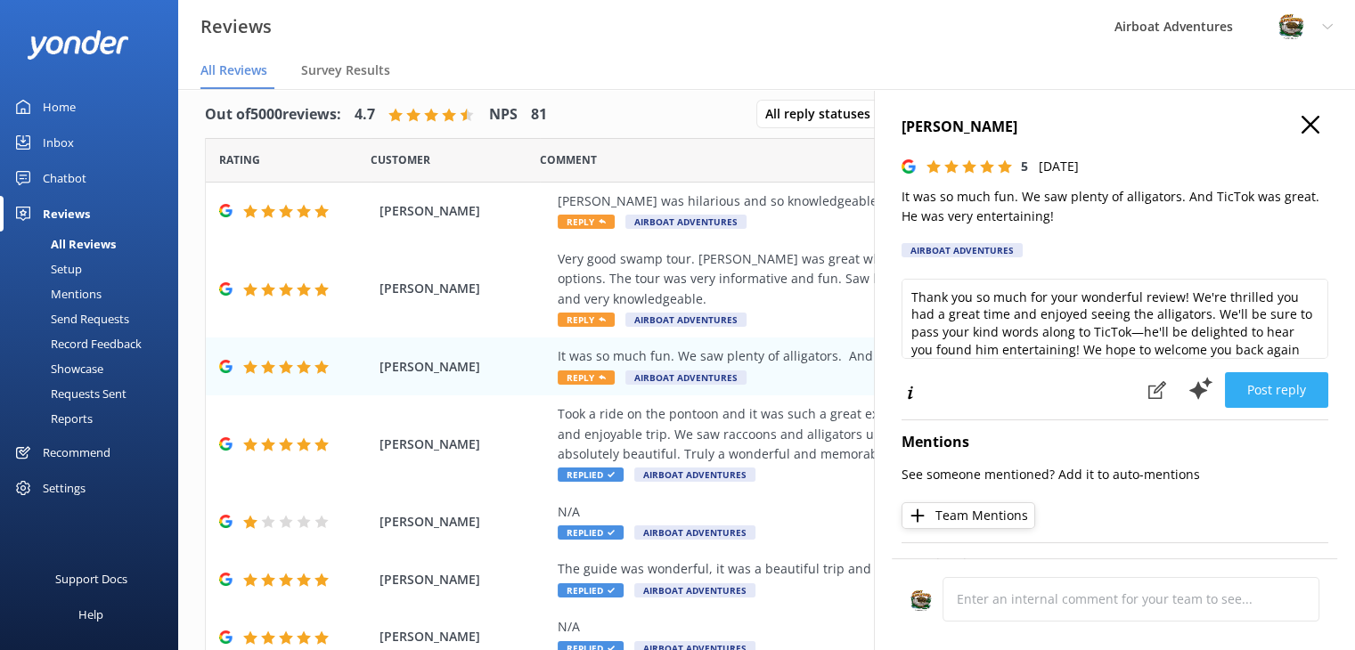
click at [1236, 385] on button "Post reply" at bounding box center [1276, 390] width 103 height 36
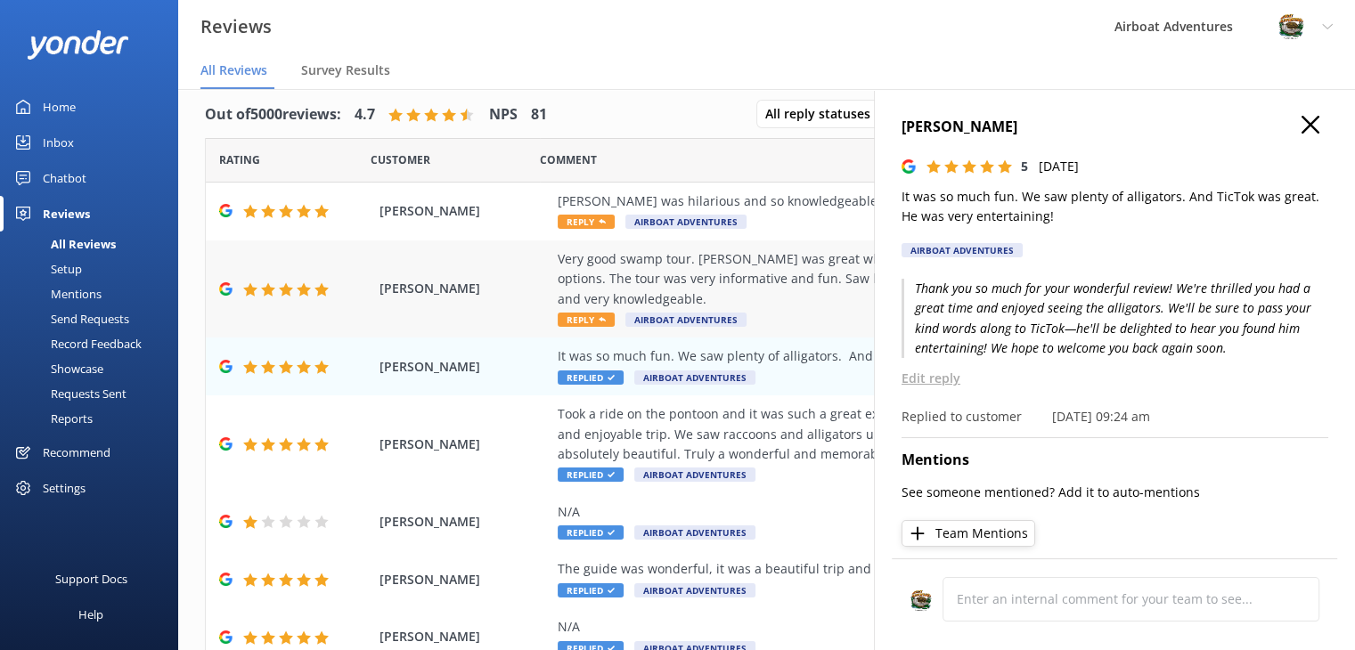
click at [789, 276] on div "Very good swamp tour. [PERSON_NAME] was great when making the reservation and e…" at bounding box center [882, 279] width 649 height 60
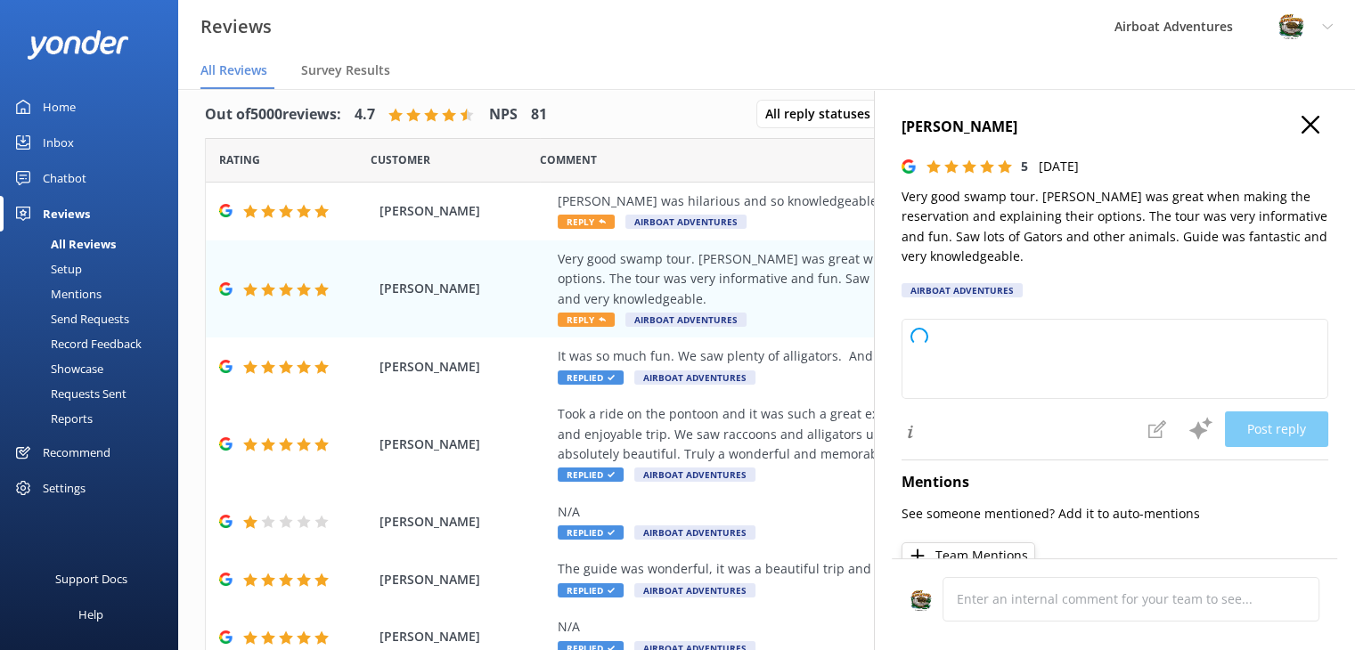
type textarea "Thank you so much for your wonderful review! We're thrilled you enjoyed the tou…"
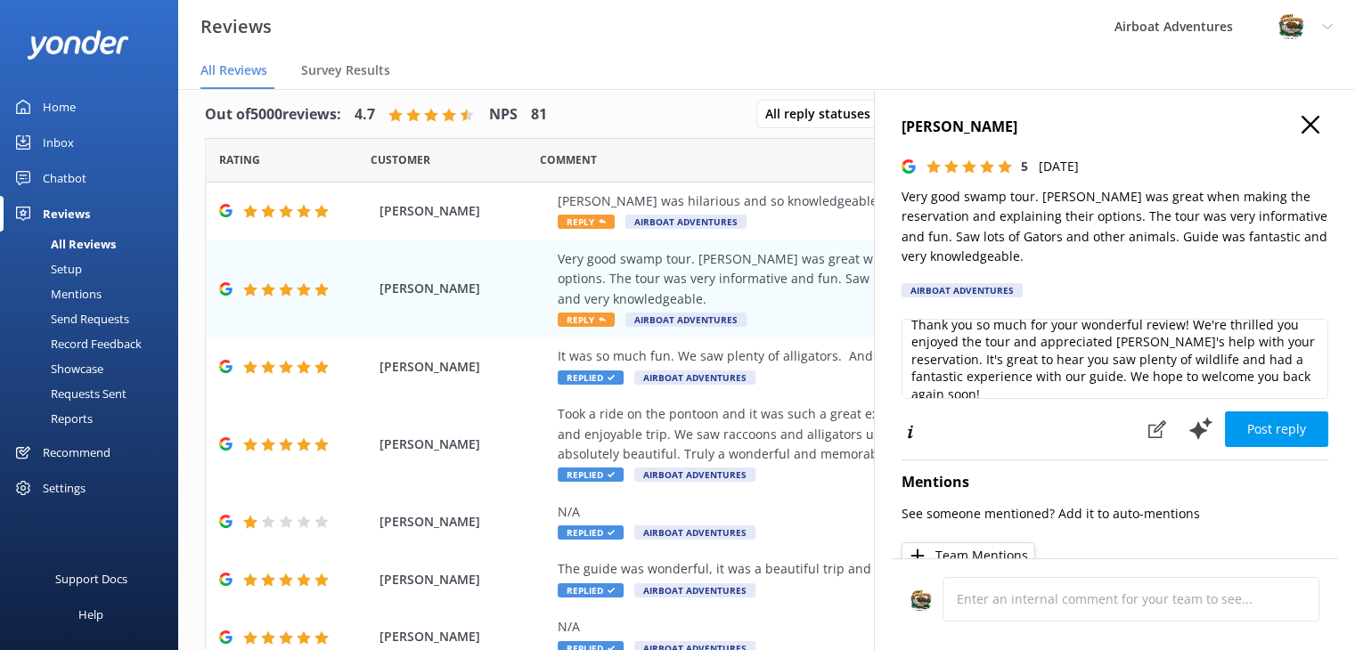
scroll to position [16, 0]
click at [1236, 434] on button "Post reply" at bounding box center [1276, 429] width 103 height 36
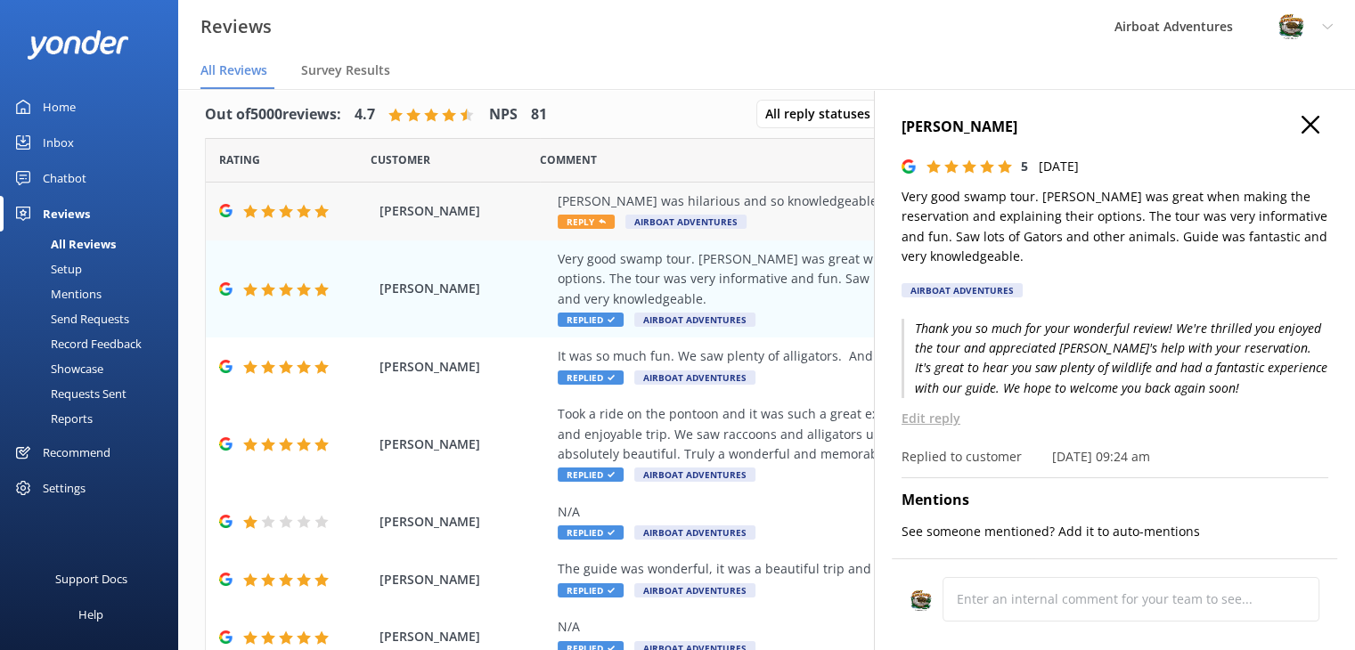
click at [794, 218] on div "[PERSON_NAME] was hilarious and so knowledgeable. I recommend 10/10 Reply Airbo…" at bounding box center [882, 211] width 649 height 40
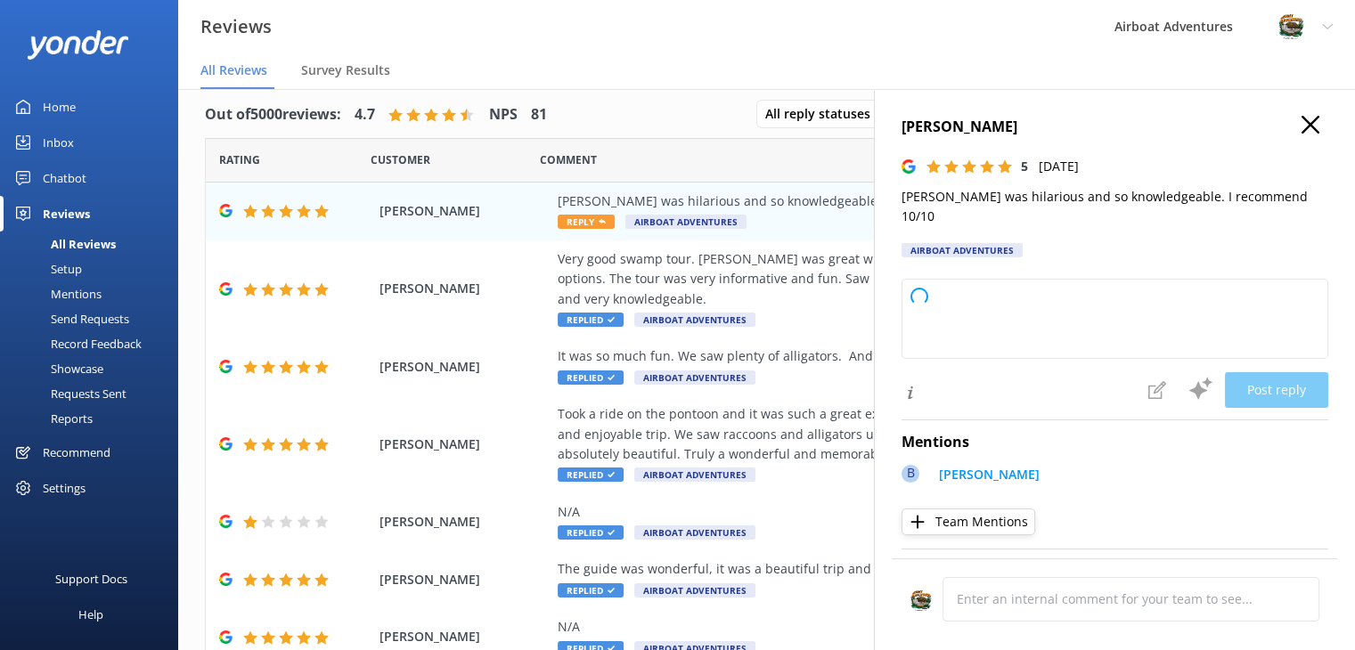
type textarea "Thank you so much for your wonderful feedback! We're thrilled to hear you had a…"
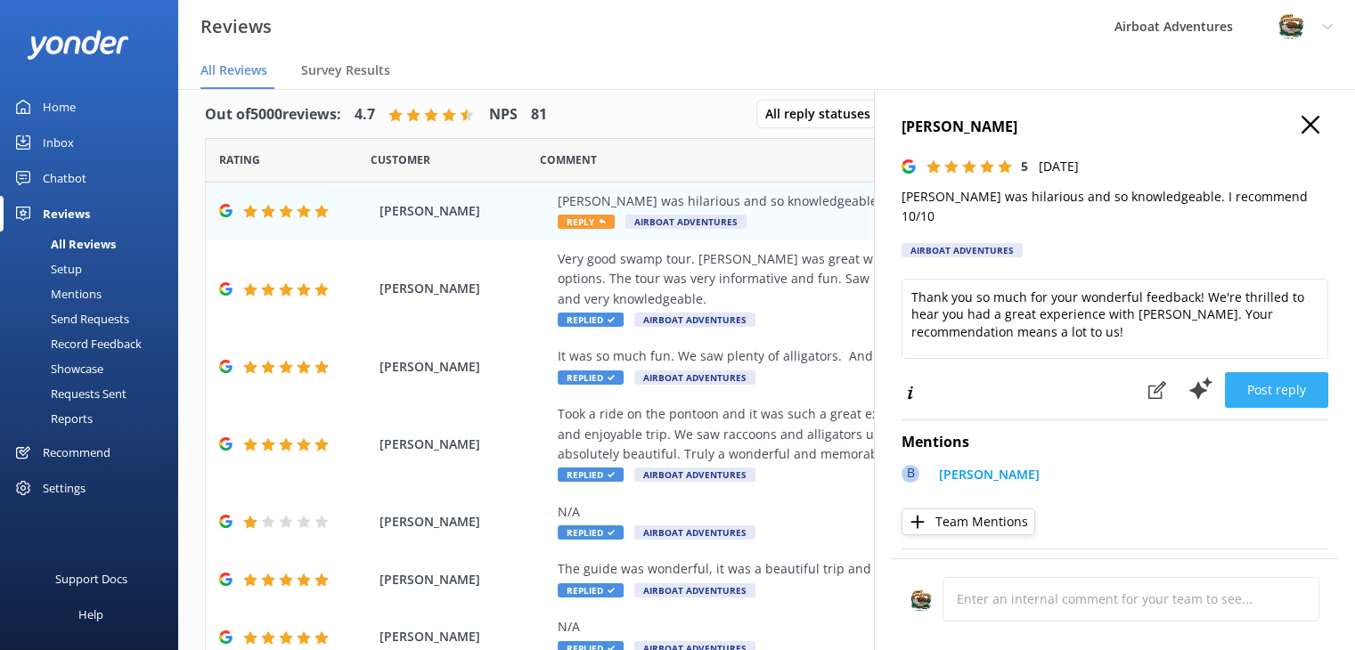
click at [1235, 372] on button "Post reply" at bounding box center [1276, 390] width 103 height 36
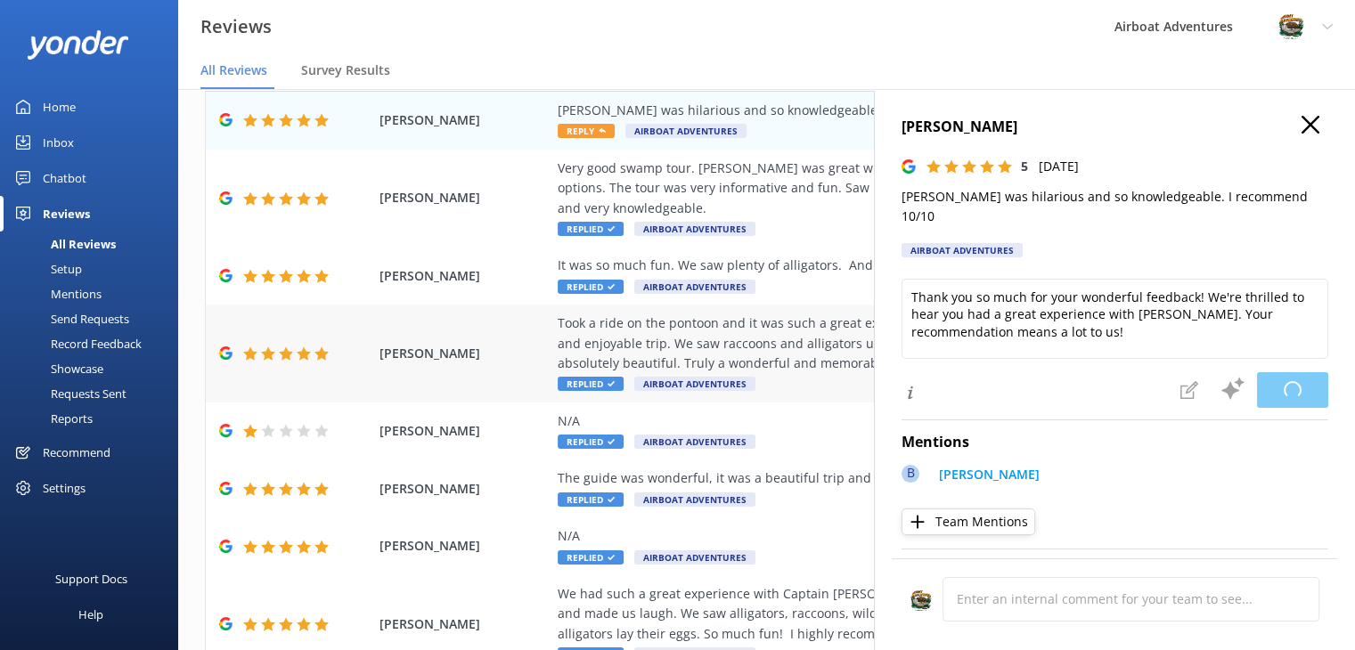
scroll to position [106, 0]
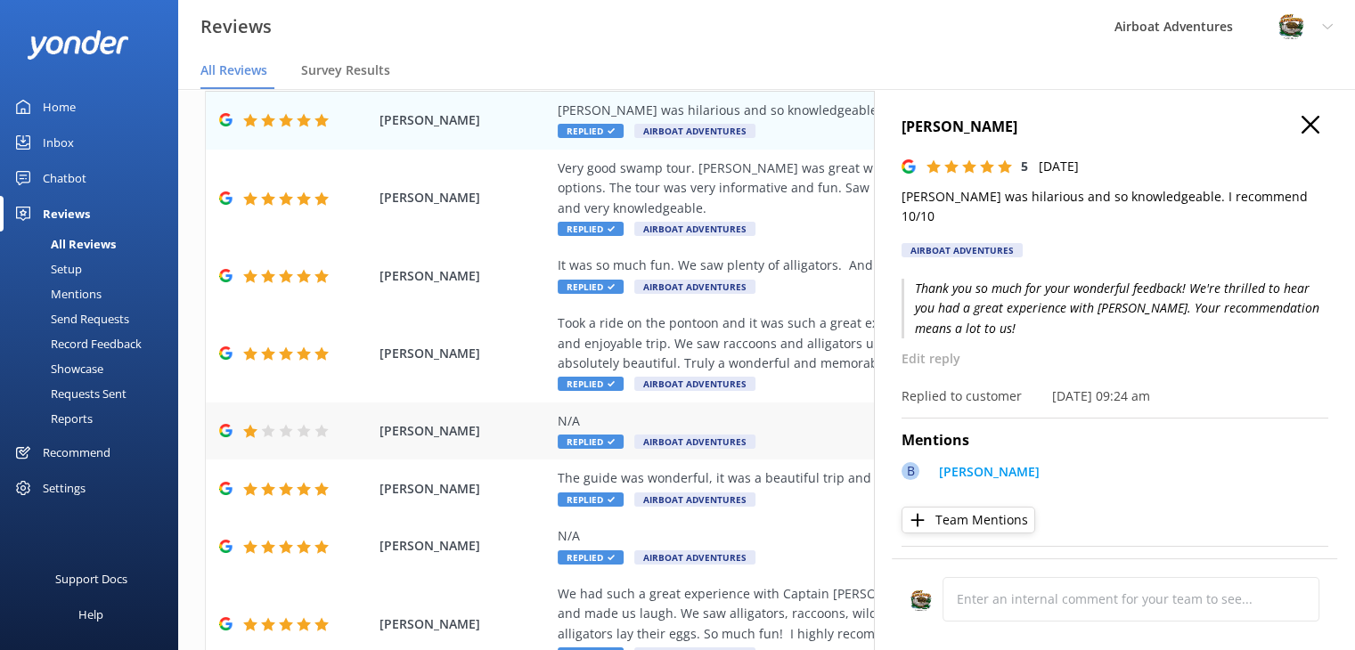
click at [738, 428] on div "N/A" at bounding box center [882, 421] width 649 height 20
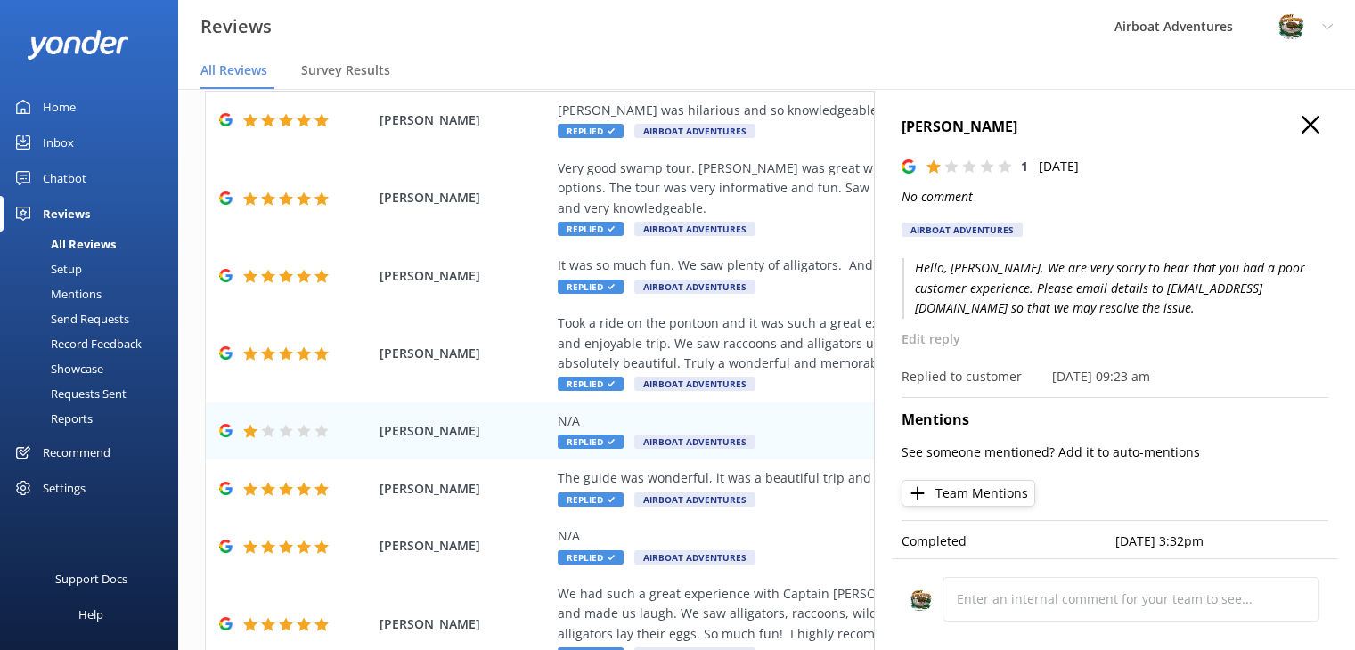
drag, startPoint x: 899, startPoint y: 125, endPoint x: 1033, endPoint y: 128, distance: 134.5
click at [1033, 128] on div "[PERSON_NAME] 1 [DATE] No comment Airboat Adventures Hello, [PERSON_NAME]. We a…" at bounding box center [1114, 414] width 481 height 650
copy h4 "[PERSON_NAME]"
click at [1307, 125] on h4 "[PERSON_NAME]" at bounding box center [1114, 127] width 427 height 23
click at [1283, 121] on h4 "[PERSON_NAME]" at bounding box center [1114, 127] width 427 height 23
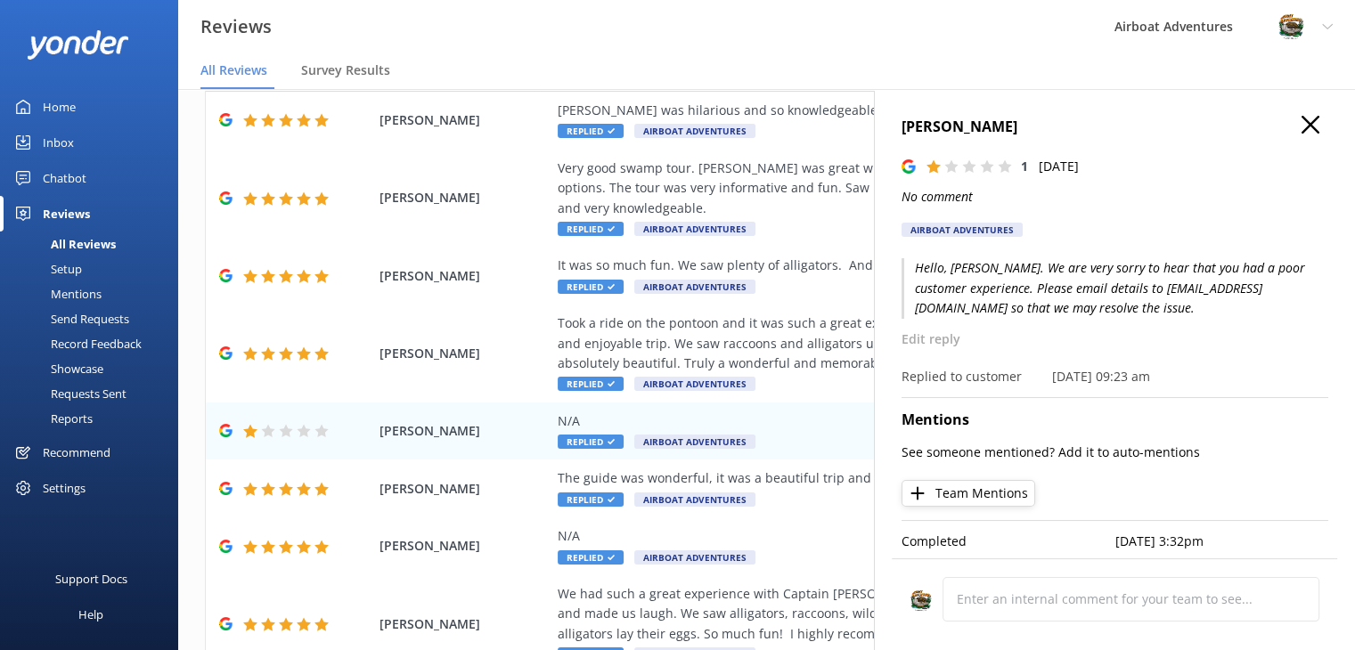
click at [1301, 134] on button "button" at bounding box center [1310, 126] width 18 height 20
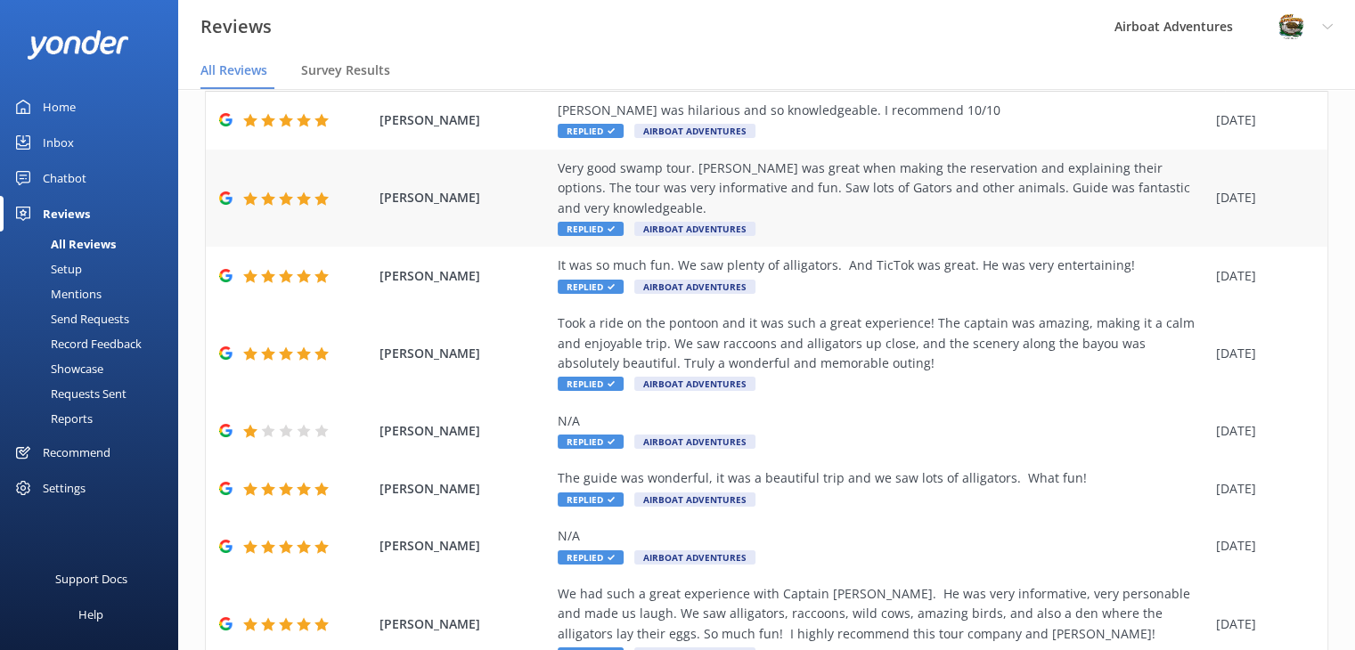
scroll to position [0, 0]
